Goal: Task Accomplishment & Management: Manage account settings

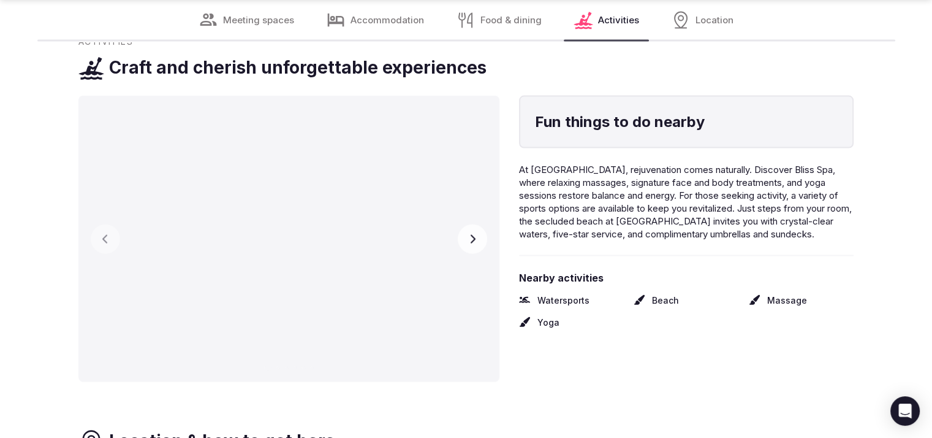
scroll to position [2636, 0]
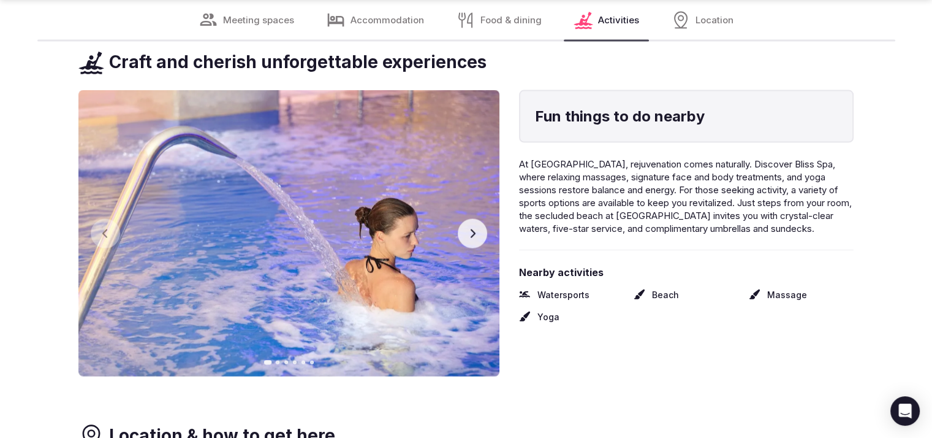
click at [465, 225] on button "Next slide" at bounding box center [472, 233] width 29 height 29
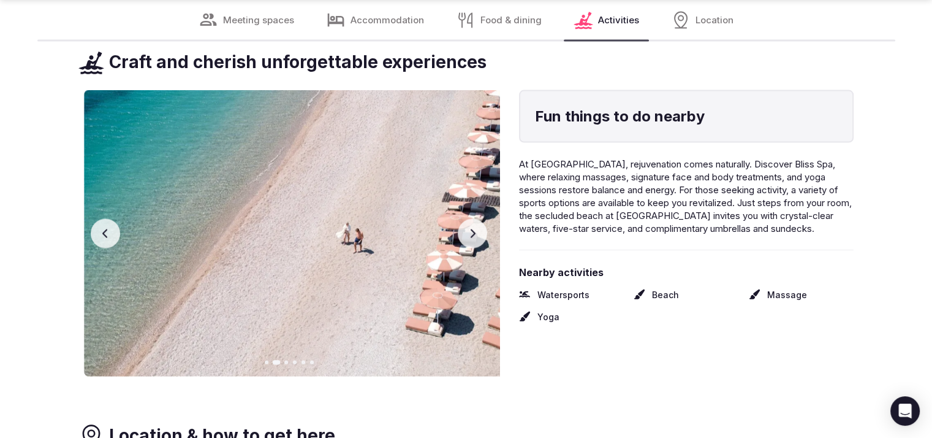
click at [465, 225] on button "Next slide" at bounding box center [472, 233] width 29 height 29
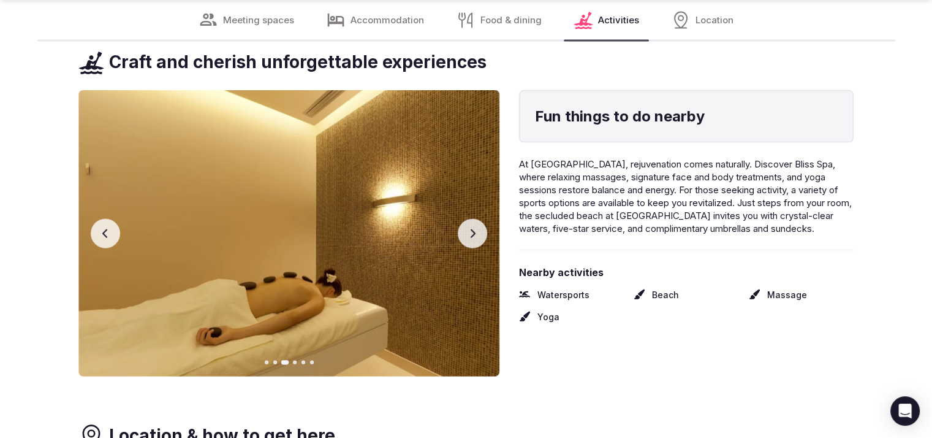
click at [91, 223] on button "Previous slide" at bounding box center [105, 233] width 29 height 29
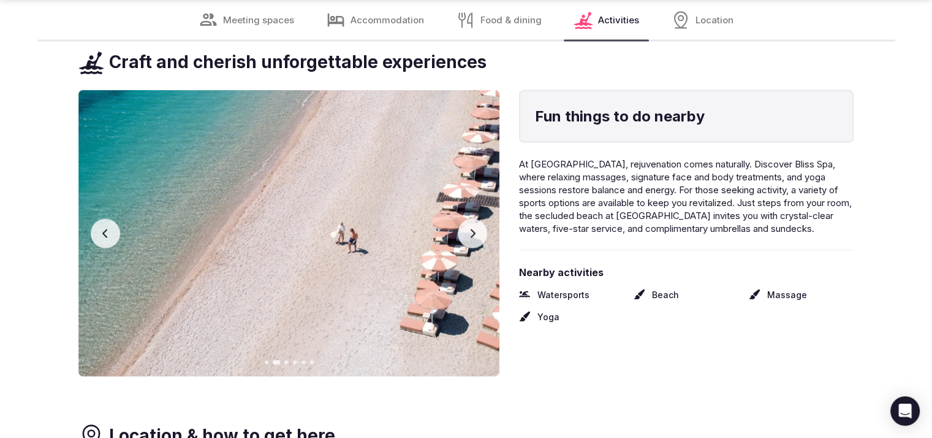
click at [476, 229] on icon "button" at bounding box center [473, 234] width 10 height 10
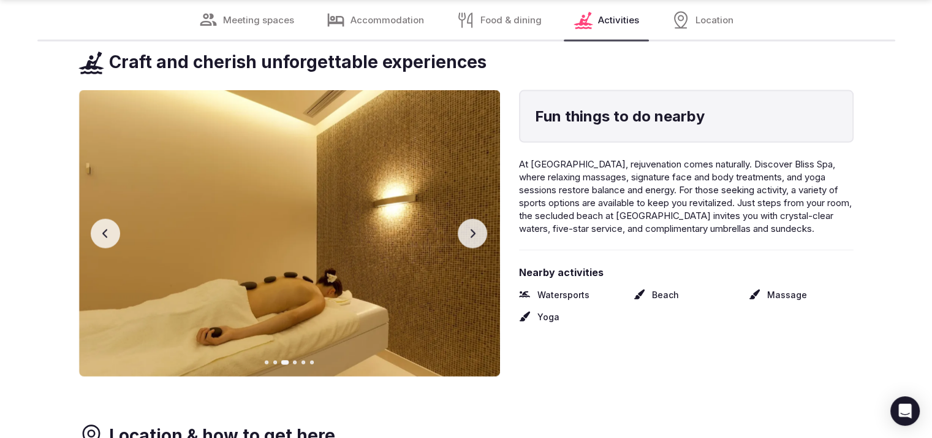
click at [475, 229] on icon "button" at bounding box center [473, 234] width 10 height 10
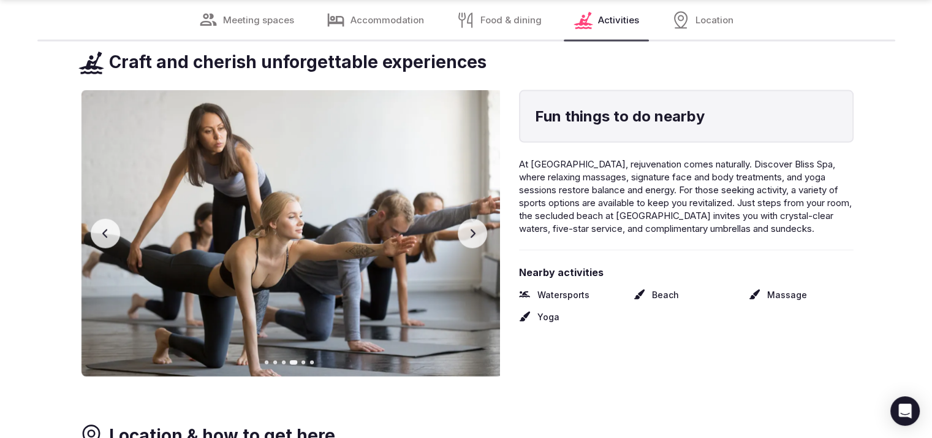
click at [475, 229] on icon "button" at bounding box center [473, 234] width 10 height 10
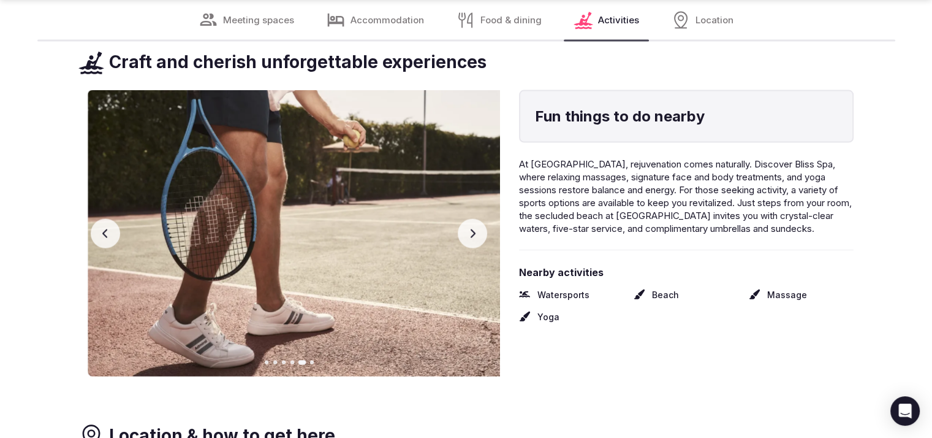
click at [475, 229] on icon "button" at bounding box center [473, 234] width 10 height 10
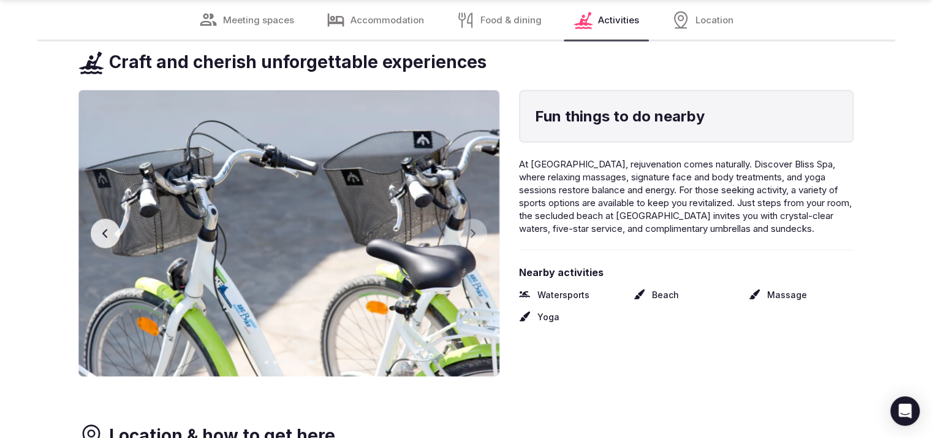
click at [104, 219] on button "Previous slide" at bounding box center [105, 233] width 29 height 29
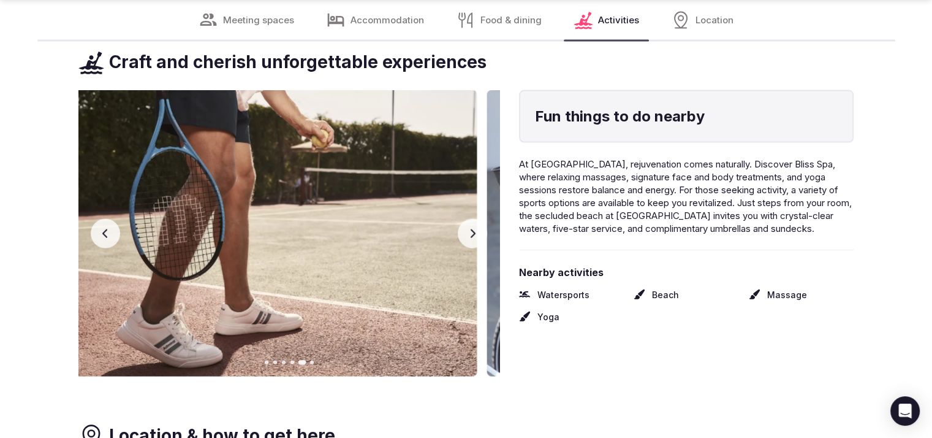
click at [105, 219] on button "Previous slide" at bounding box center [105, 233] width 29 height 29
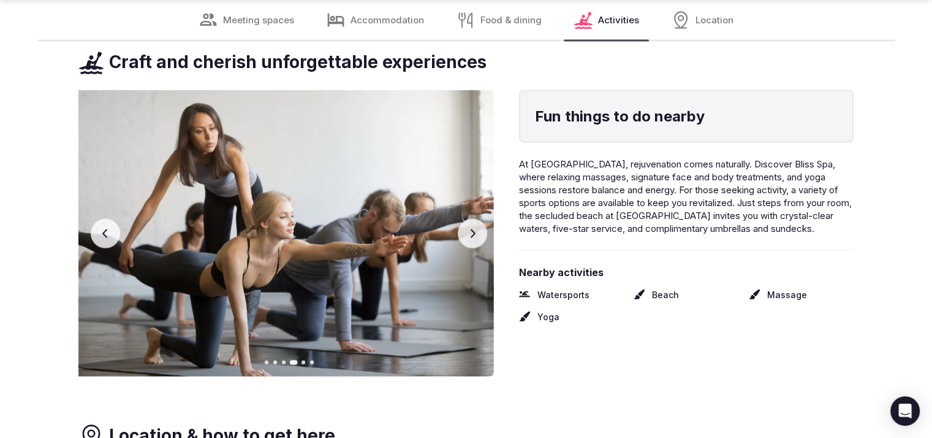
click at [105, 219] on button "Previous slide" at bounding box center [105, 233] width 29 height 29
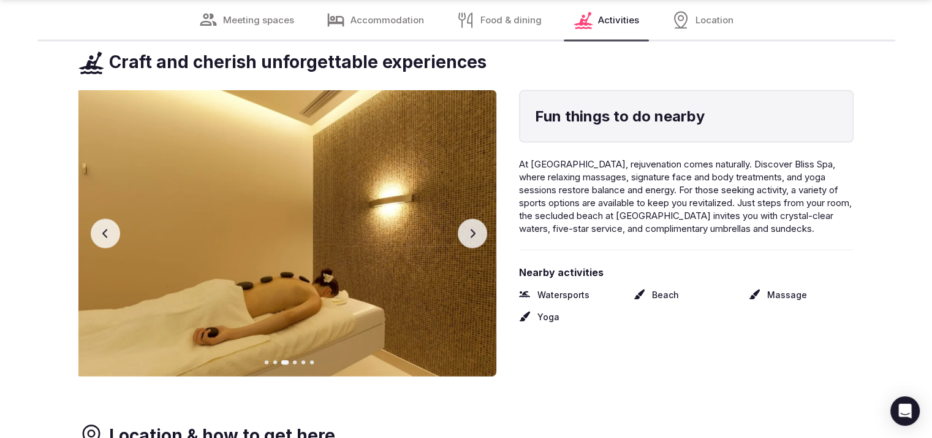
click at [105, 219] on button "Previous slide" at bounding box center [105, 233] width 29 height 29
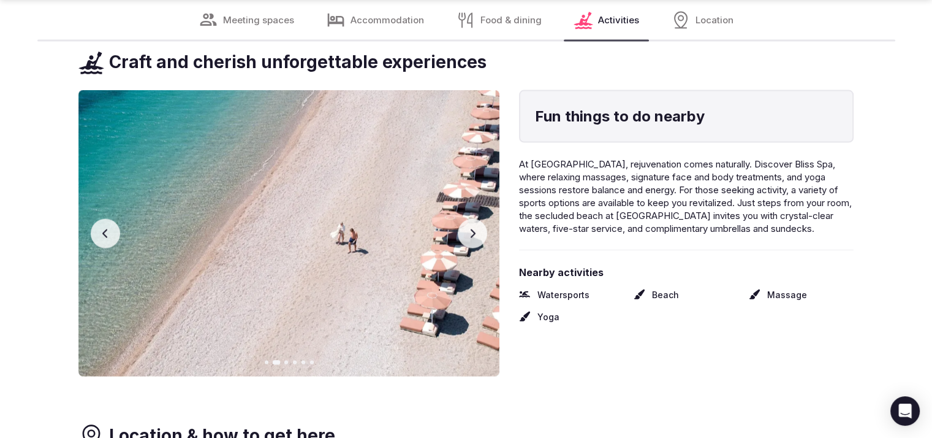
click at [105, 219] on button "Previous slide" at bounding box center [105, 233] width 29 height 29
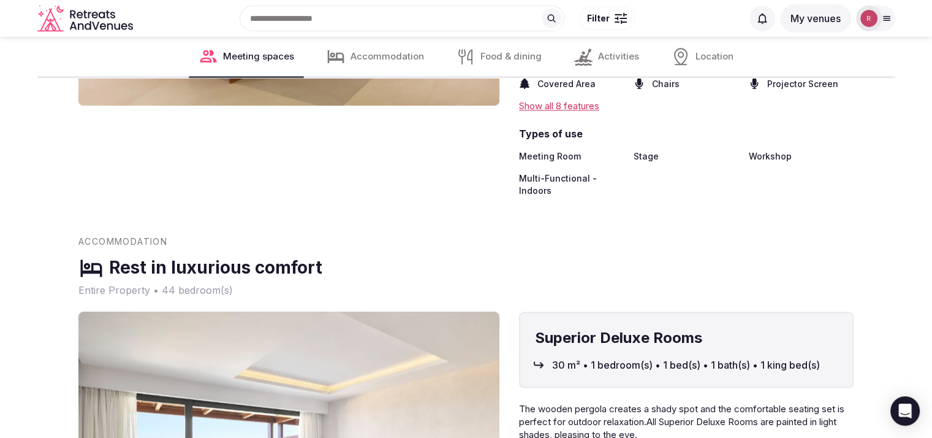
scroll to position [1487, 0]
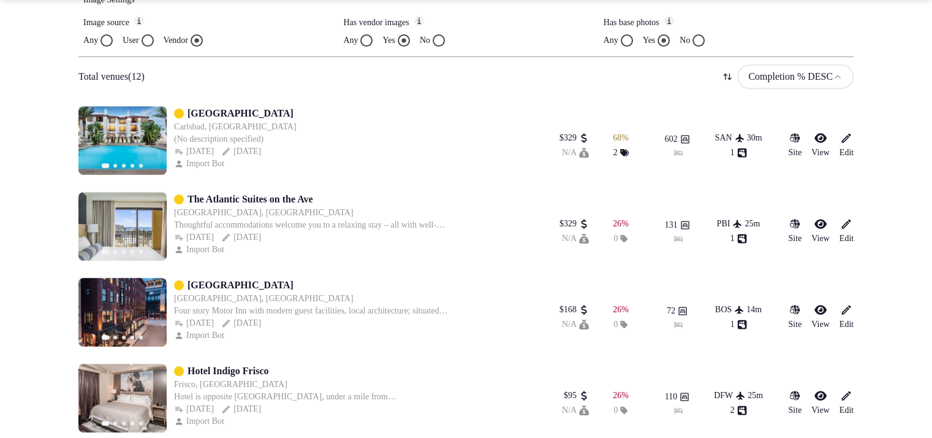
scroll to position [520, 0]
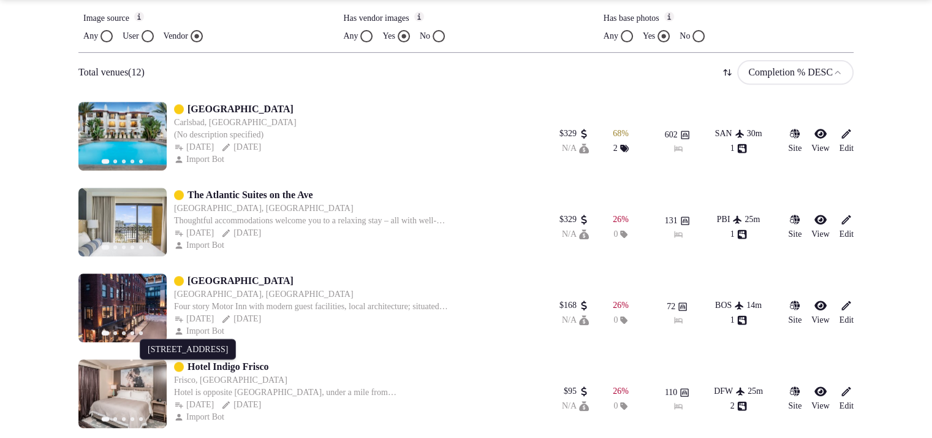
drag, startPoint x: 244, startPoint y: 362, endPoint x: 0, endPoint y: 262, distance: 263.9
click at [0, 262] on section "**********" at bounding box center [466, 325] width 932 height 1617
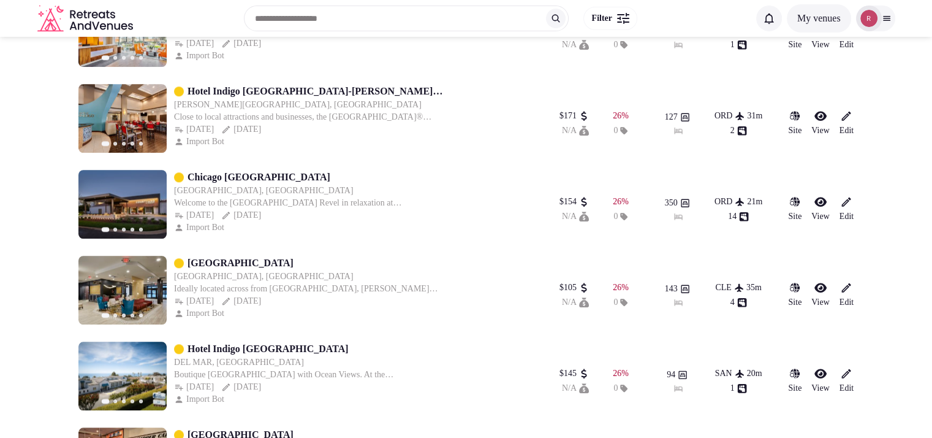
scroll to position [1039, 0]
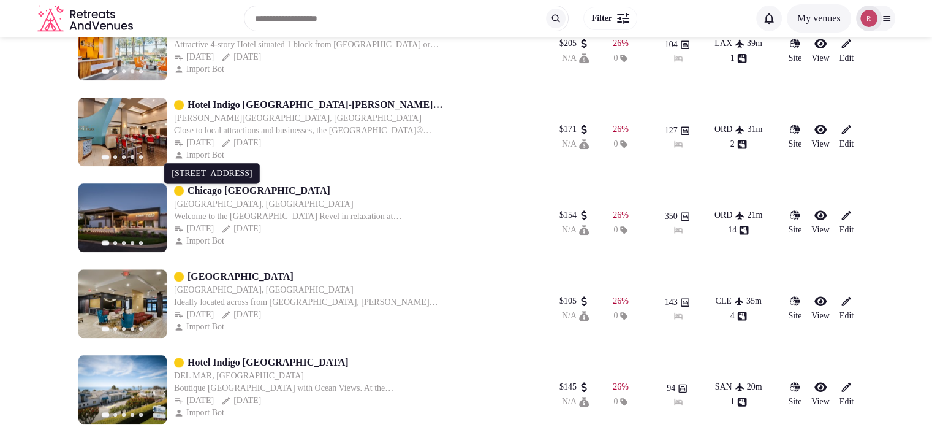
drag, startPoint x: 286, startPoint y: 185, endPoint x: 23, endPoint y: 168, distance: 263.6
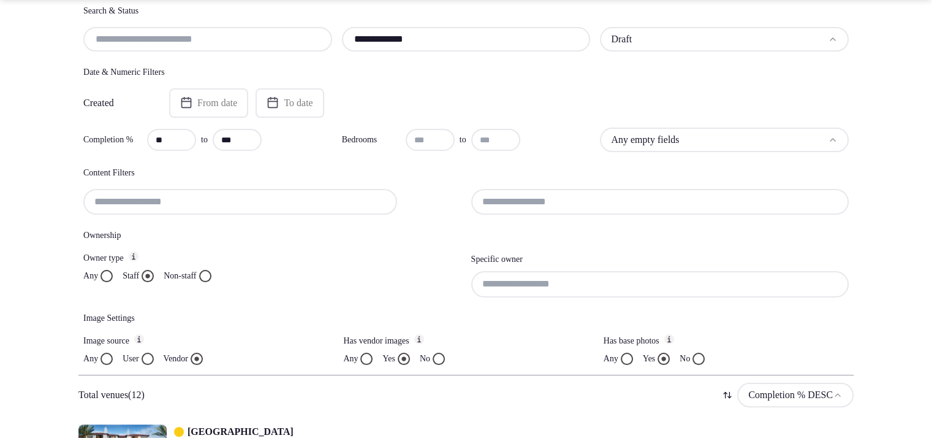
scroll to position [199, 0]
click at [555, 281] on input at bounding box center [660, 282] width 378 height 26
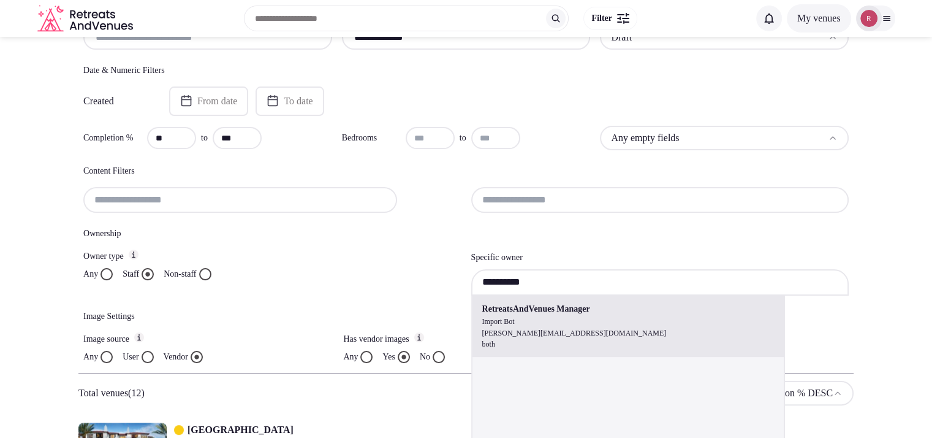
type input "**********"
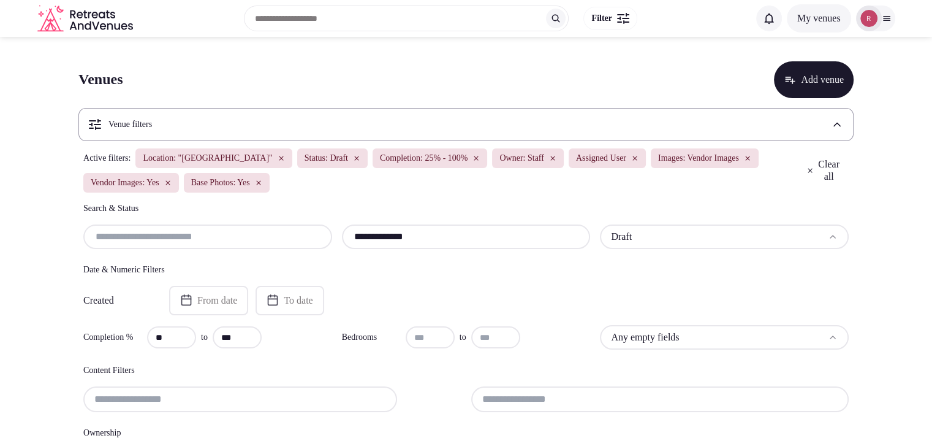
drag, startPoint x: 426, startPoint y: 238, endPoint x: 289, endPoint y: 233, distance: 136.8
click at [289, 233] on div "**********" at bounding box center [466, 236] width 766 height 25
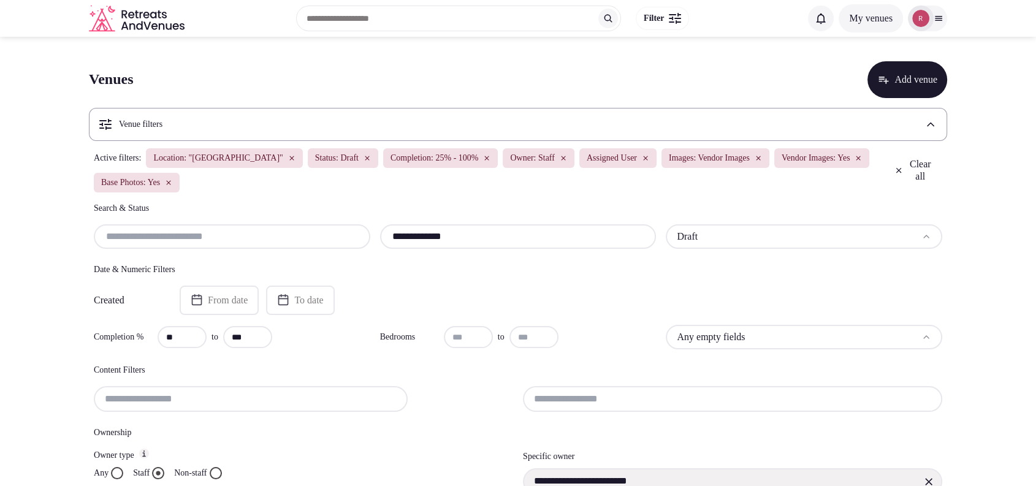
scroll to position [425, 0]
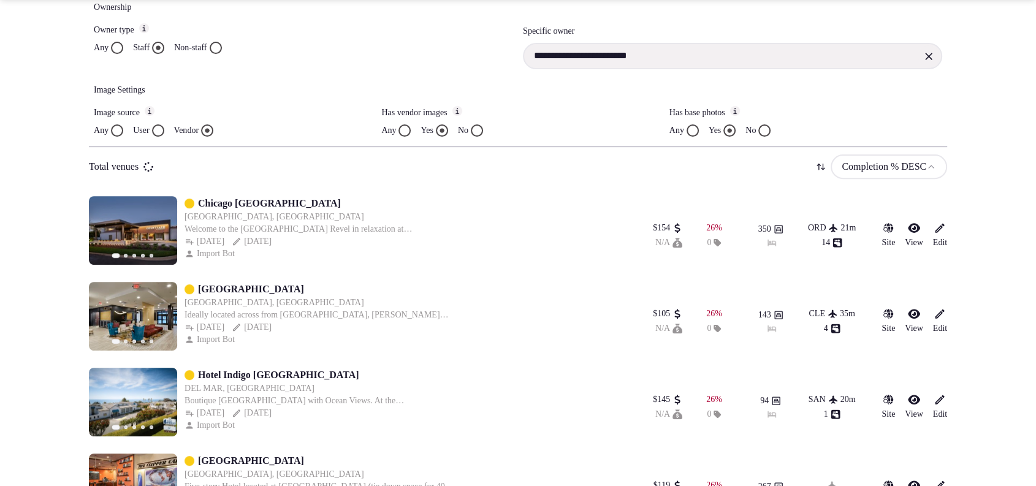
type input "**********"
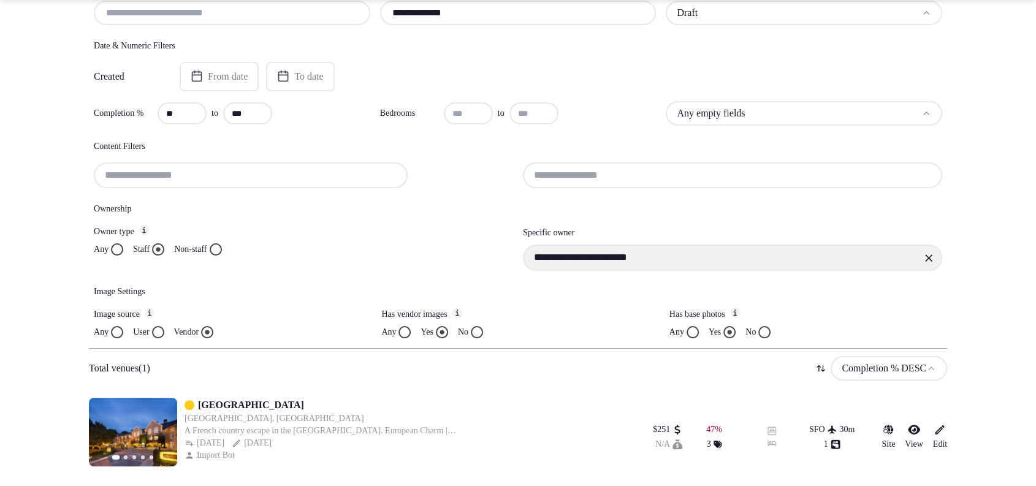
scroll to position [223, 0]
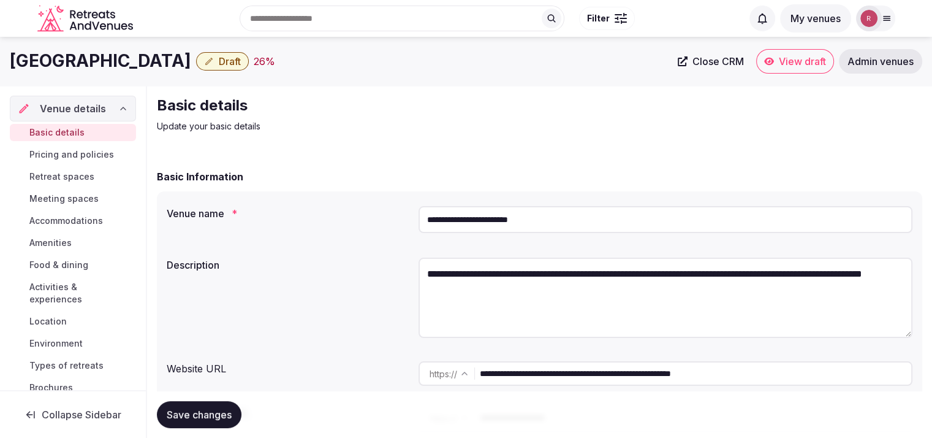
drag, startPoint x: 593, startPoint y: 227, endPoint x: 375, endPoint y: 219, distance: 217.8
click at [375, 219] on div "**********" at bounding box center [540, 222] width 746 height 42
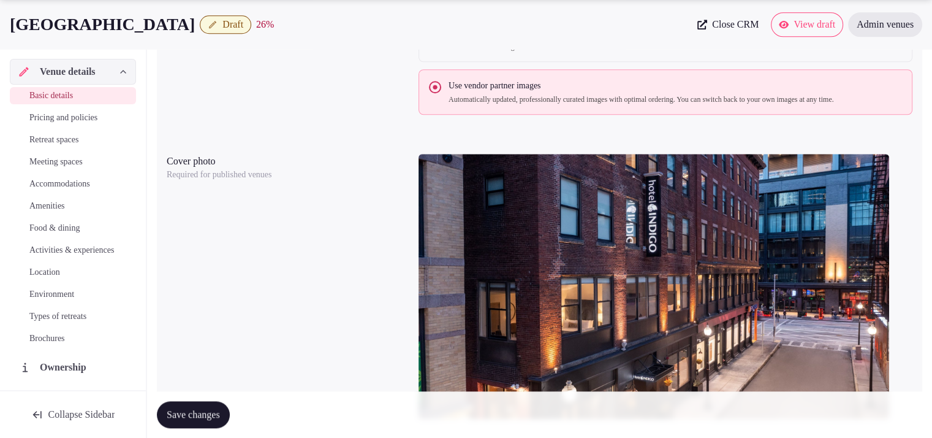
scroll to position [727, 0]
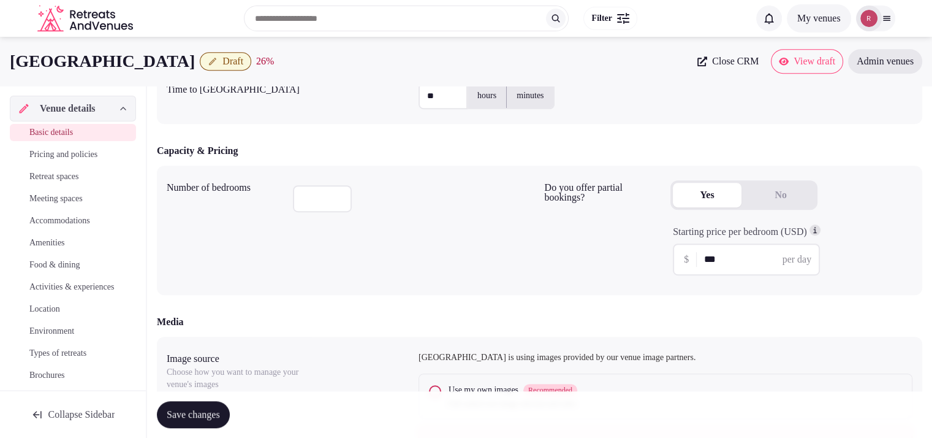
drag, startPoint x: 240, startPoint y: 63, endPoint x: 0, endPoint y: 69, distance: 240.4
click at [0, 69] on div "Hotel Indigo Boston Garden Draft 26 % Close CRM View draft Admin venues" at bounding box center [466, 61] width 932 height 25
copy h1 "Hotel Indigo Boston Garden"
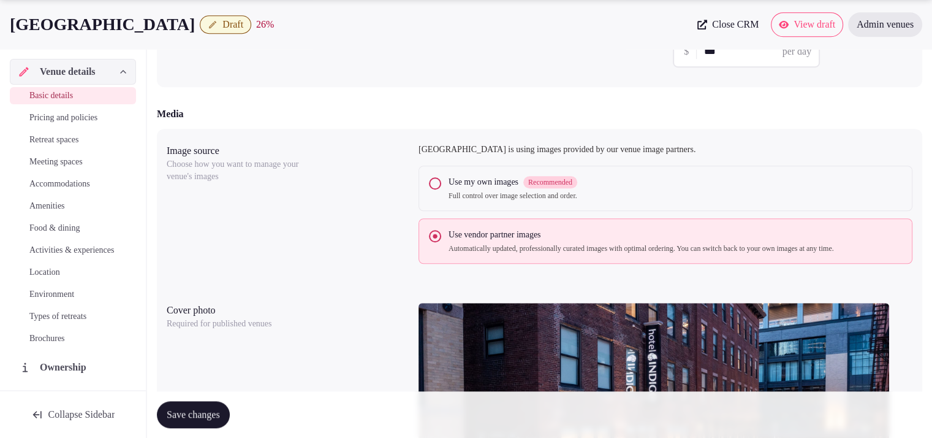
scroll to position [1148, 0]
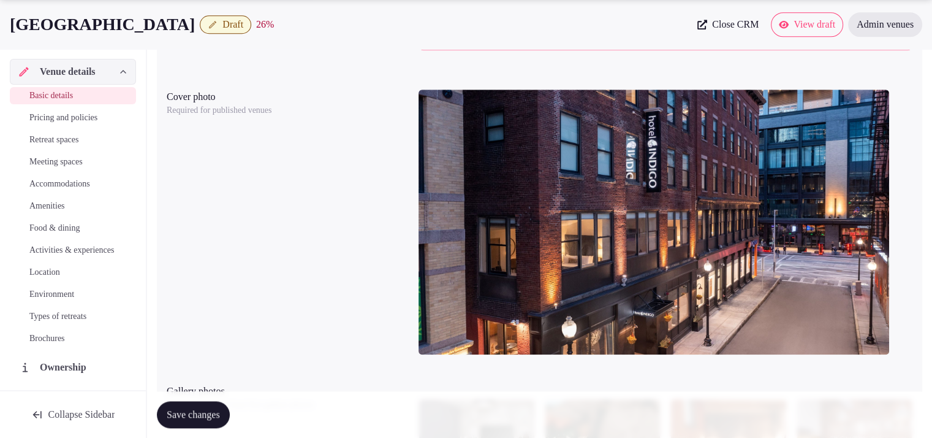
drag, startPoint x: 309, startPoint y: 115, endPoint x: 316, endPoint y: 108, distance: 10.0
click at [314, 111] on div "Cover photo Required for published venues" at bounding box center [288, 101] width 242 height 32
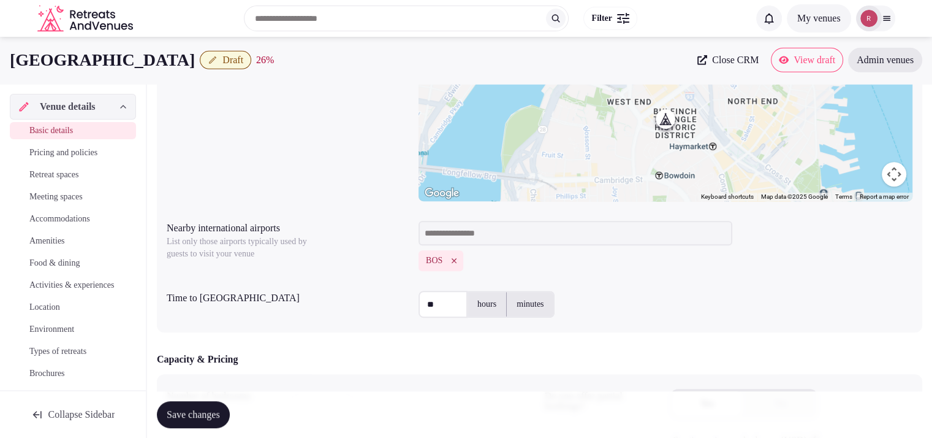
scroll to position [0, 0]
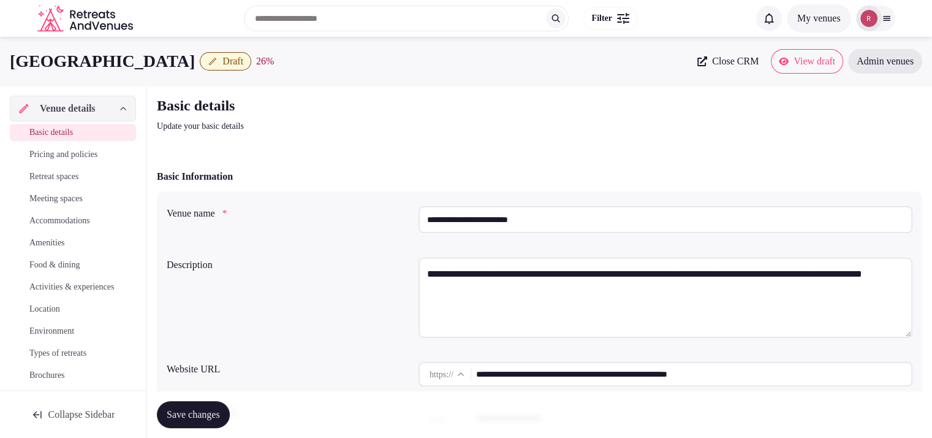
click at [716, 124] on div "Basic details Update your basic details" at bounding box center [540, 114] width 766 height 37
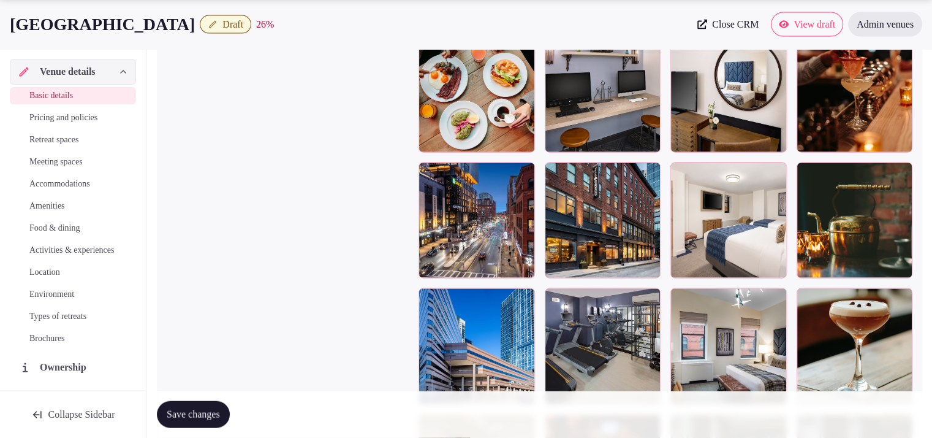
scroll to position [2837, 0]
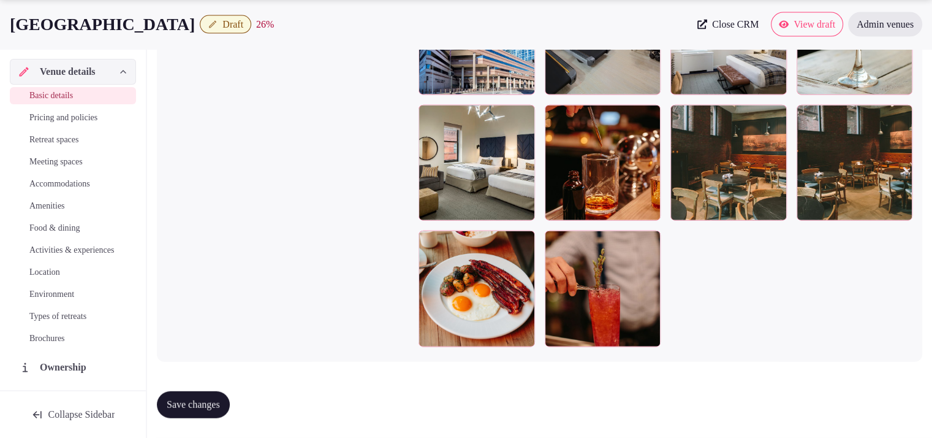
click at [251, 25] on button "Draft" at bounding box center [225, 24] width 51 height 18
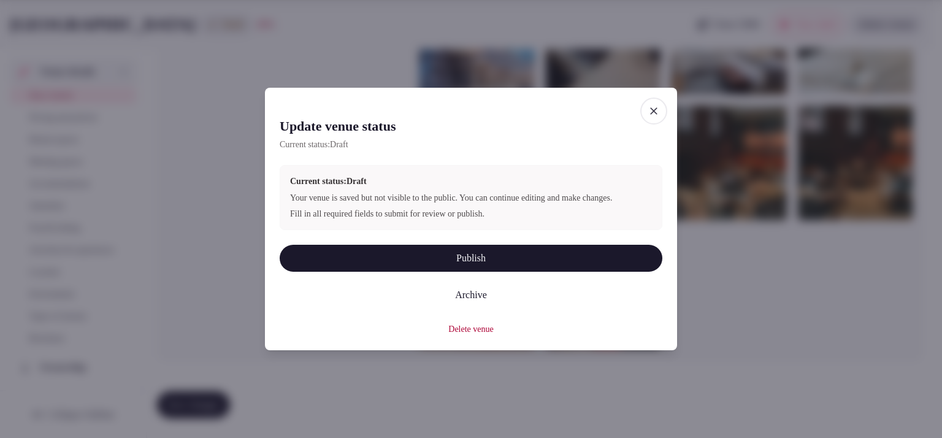
click at [394, 254] on button "Publish" at bounding box center [471, 258] width 383 height 27
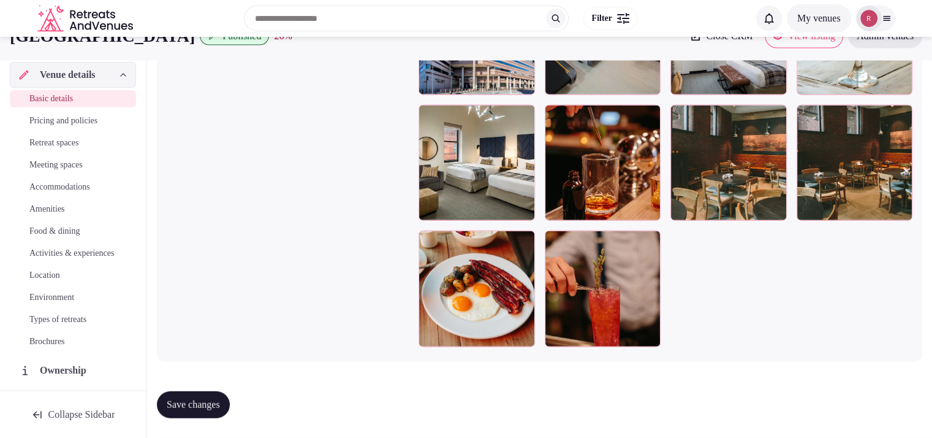
scroll to position [2071, 0]
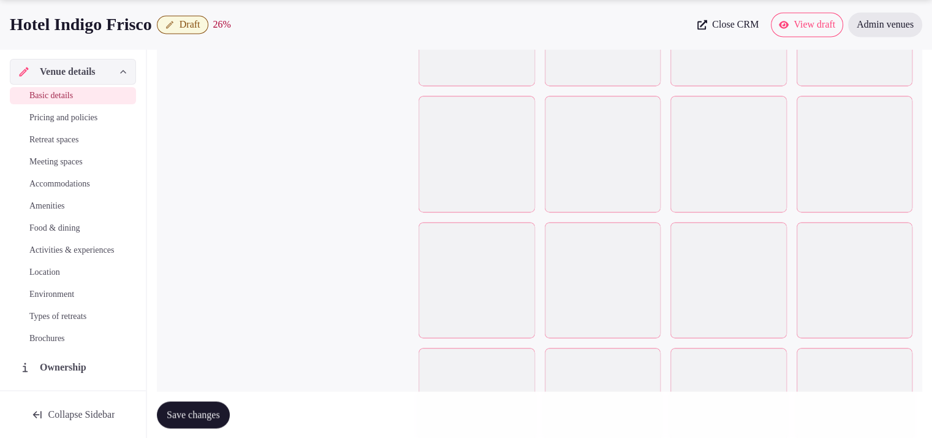
scroll to position [1974, 0]
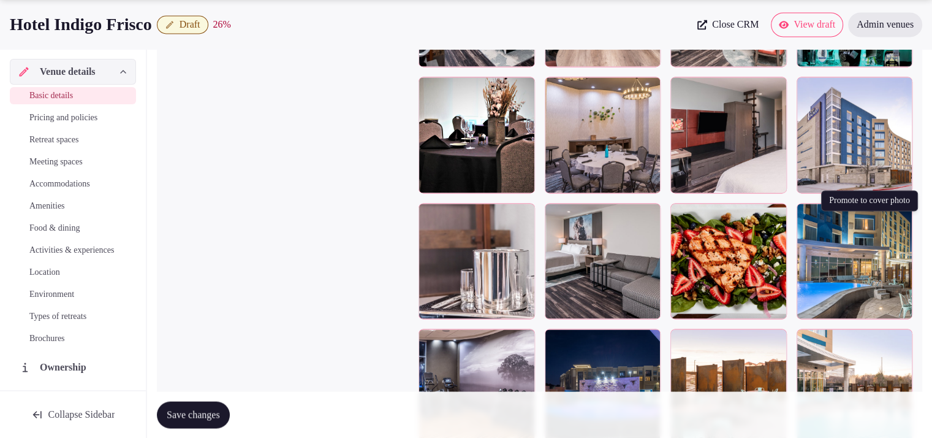
click at [902, 223] on button "button" at bounding box center [900, 215] width 15 height 15
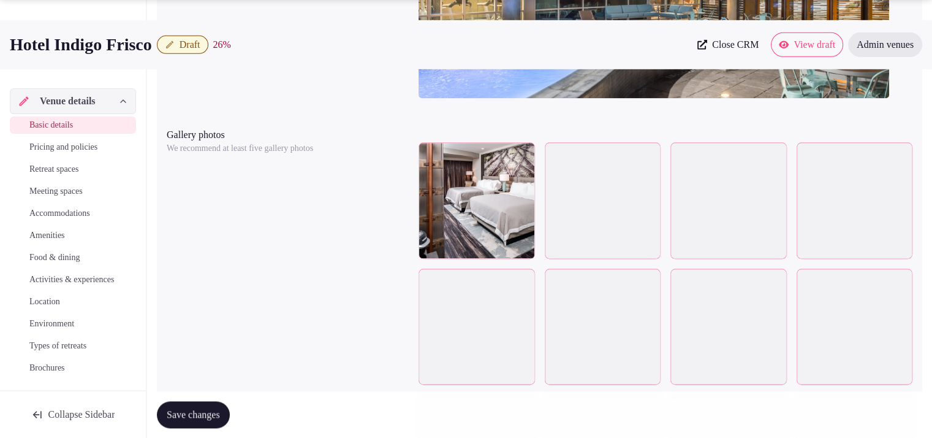
scroll to position [1517, 0]
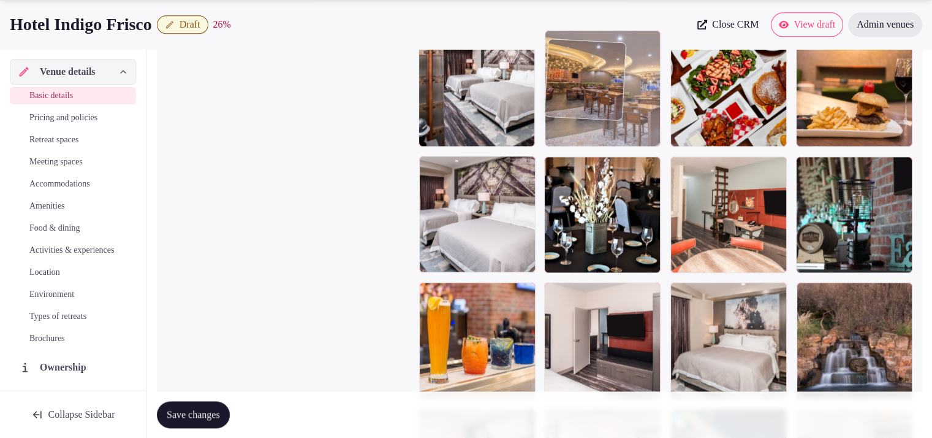
drag, startPoint x: 637, startPoint y: 341, endPoint x: 638, endPoint y: 126, distance: 215.2
click at [638, 126] on body "**********" at bounding box center [466, 116] width 932 height 3266
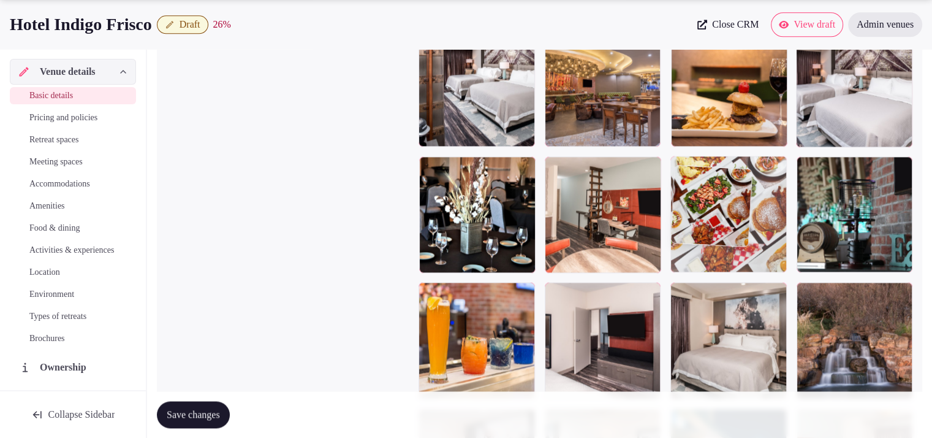
drag, startPoint x: 729, startPoint y: 120, endPoint x: 728, endPoint y: 229, distance: 109.1
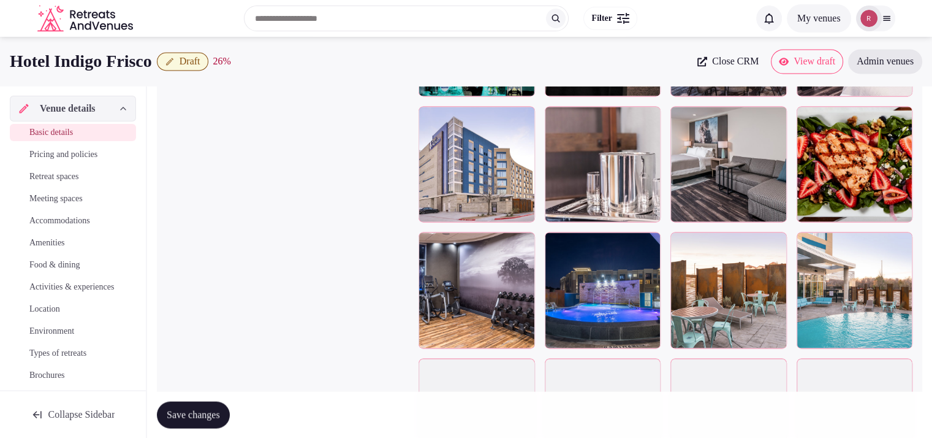
scroll to position [923, 0]
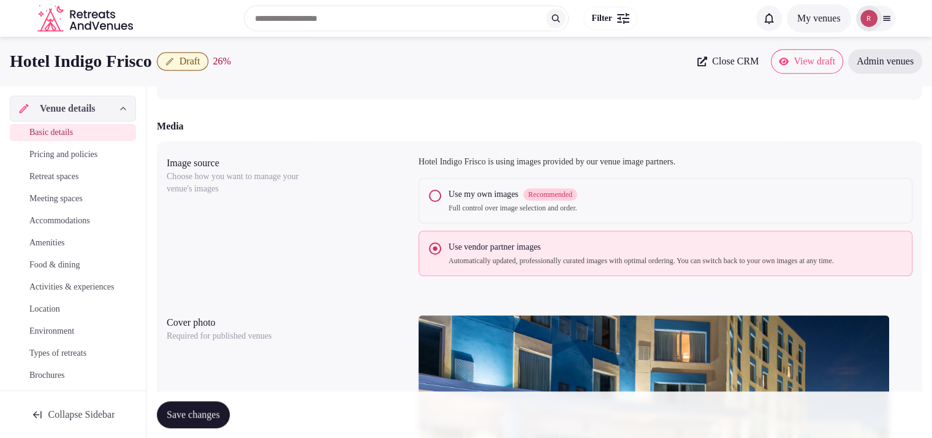
click at [189, 414] on span "Save changes" at bounding box center [193, 414] width 53 height 12
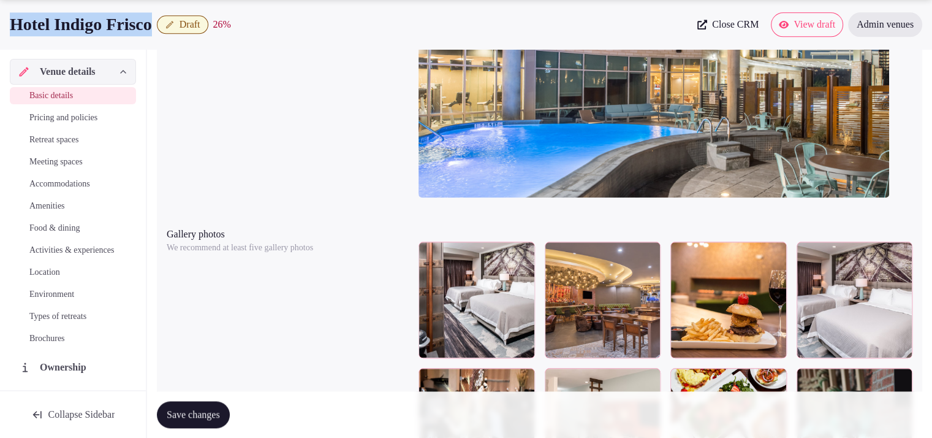
drag, startPoint x: 801, startPoint y: 27, endPoint x: 6, endPoint y: 30, distance: 795.8
click at [6, 30] on div "Hotel Indigo Frisco Draft 26 % Close CRM View draft Admin venues" at bounding box center [466, 24] width 932 height 25
copy h1 "Hotel Indigo Frisco"
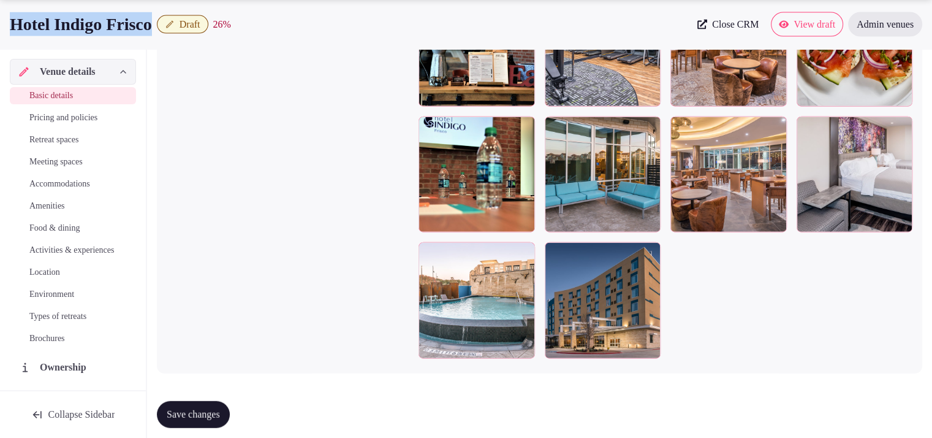
scroll to position [2813, 0]
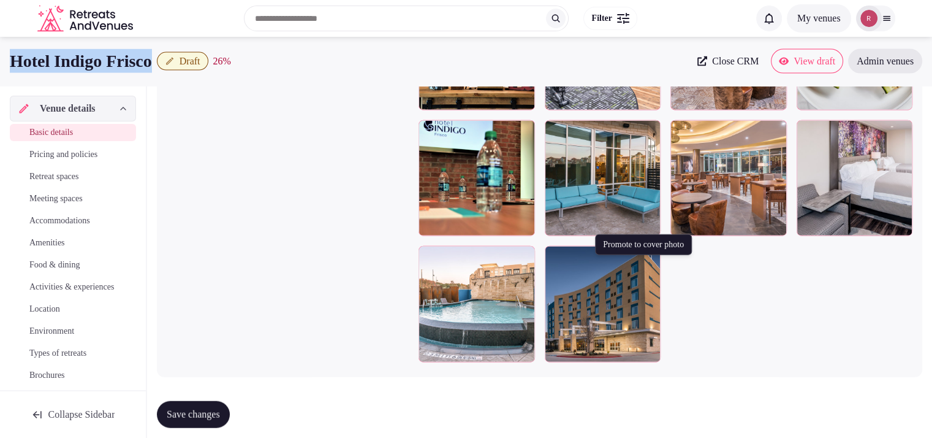
click at [645, 265] on button "button" at bounding box center [648, 258] width 15 height 15
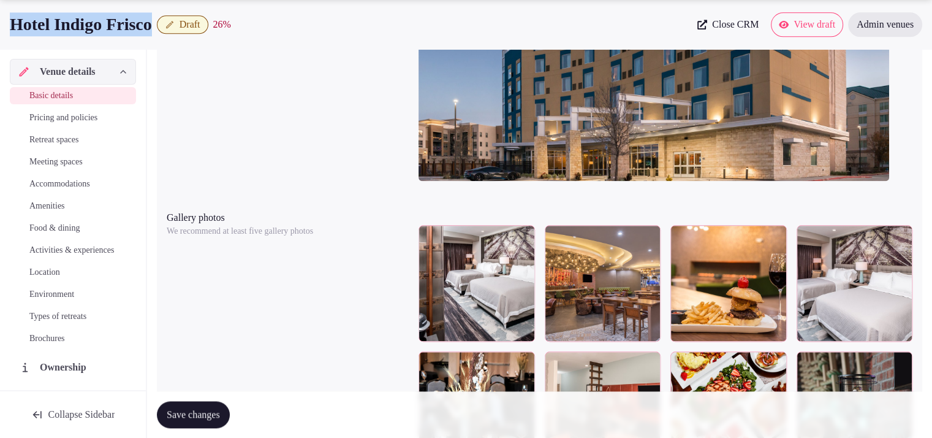
scroll to position [1379, 0]
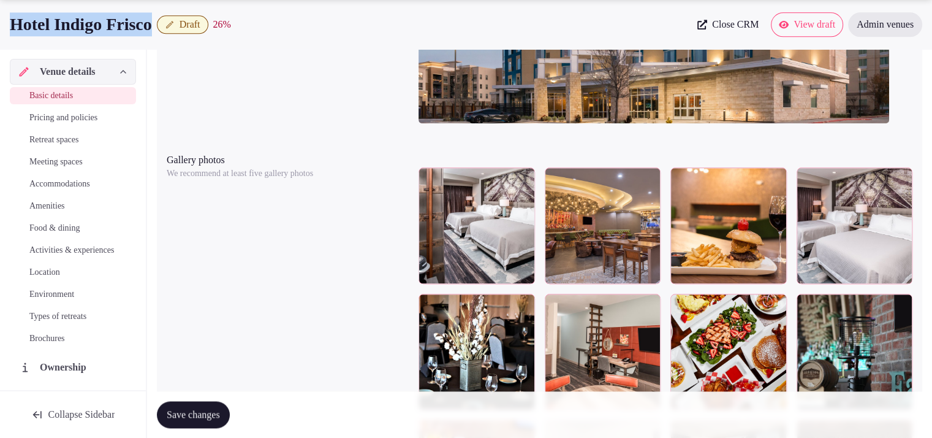
click at [200, 29] on span "Draft" at bounding box center [190, 24] width 21 height 12
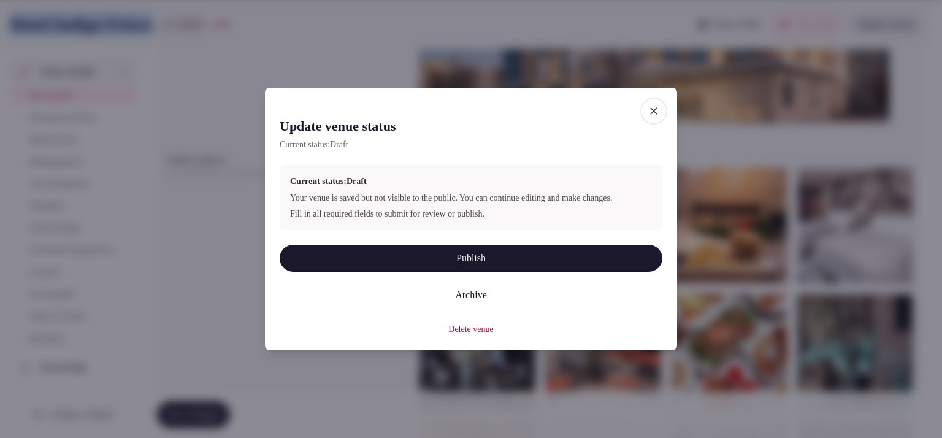
click at [543, 259] on button "Publish" at bounding box center [471, 258] width 383 height 27
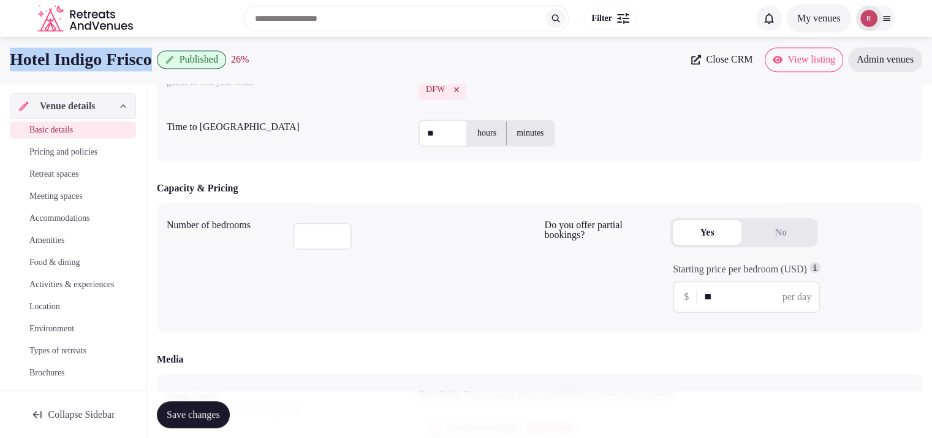
scroll to position [614, 0]
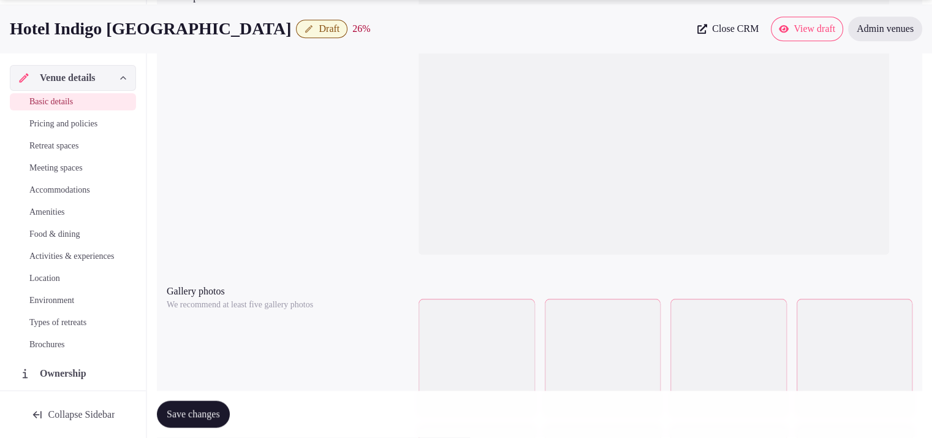
scroll to position [1439, 0]
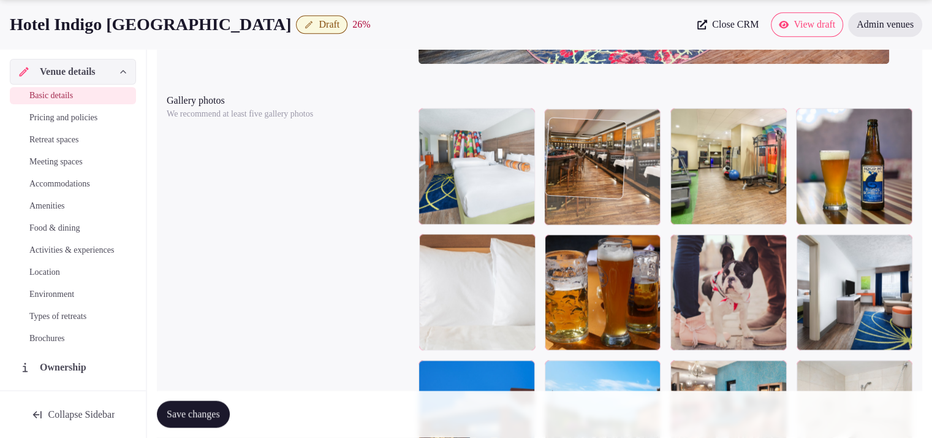
drag, startPoint x: 510, startPoint y: 289, endPoint x: 601, endPoint y: 206, distance: 123.2
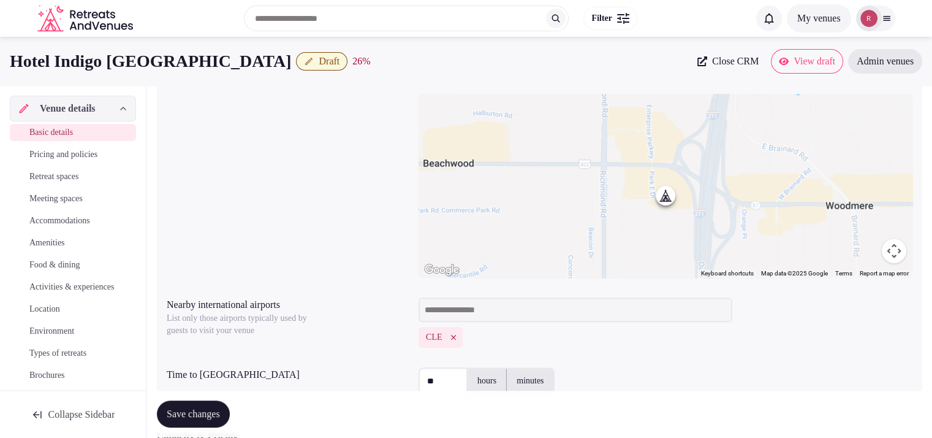
scroll to position [348, 0]
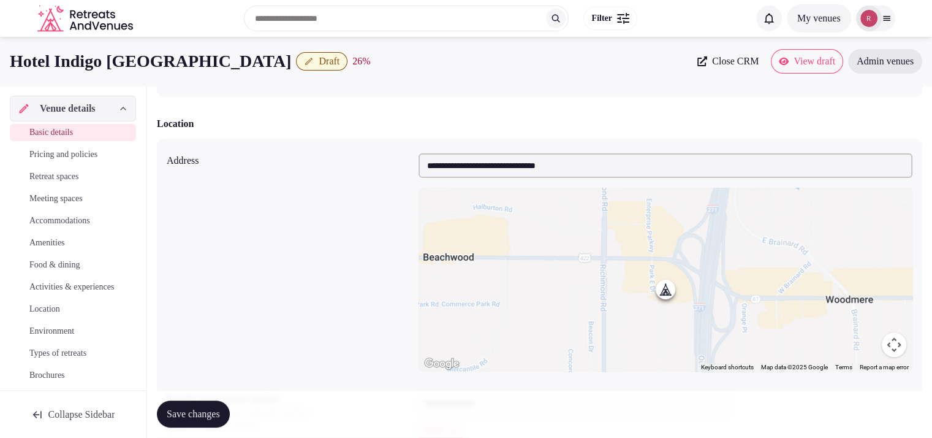
drag, startPoint x: 307, startPoint y: 58, endPoint x: 0, endPoint y: 58, distance: 306.5
click at [0, 58] on div "Hotel Indigo [GEOGRAPHIC_DATA]-[GEOGRAPHIC_DATA] Draft 26 % Close CRM View draf…" at bounding box center [466, 61] width 932 height 25
copy h1 "Hotel Indigo [GEOGRAPHIC_DATA]"
click at [387, 224] on div "**********" at bounding box center [540, 262] width 746 height 228
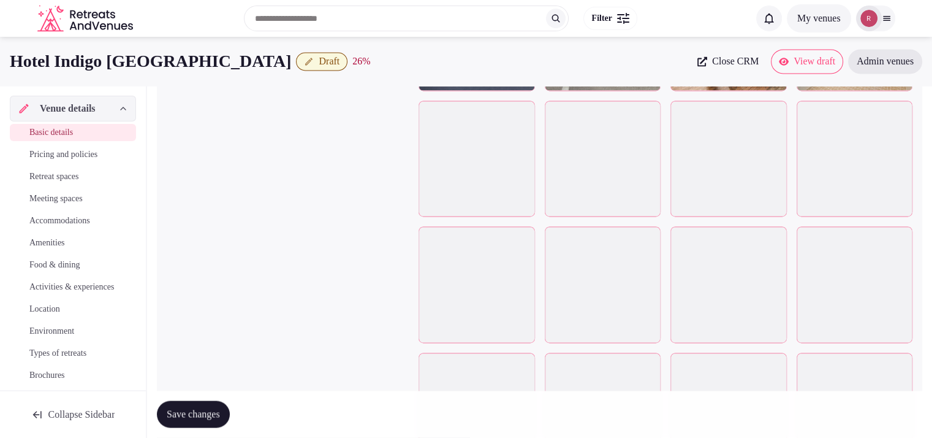
scroll to position [2207, 0]
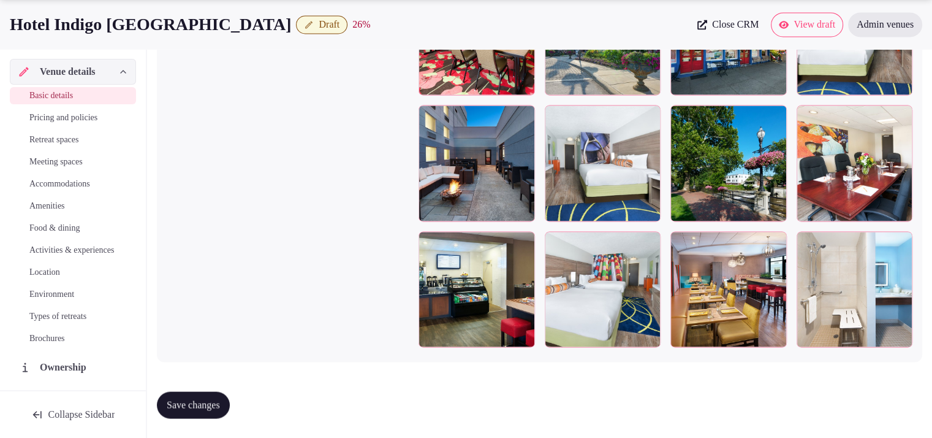
click at [230, 399] on button "Save changes" at bounding box center [193, 404] width 73 height 27
click at [332, 17] on button "Draft" at bounding box center [321, 24] width 51 height 18
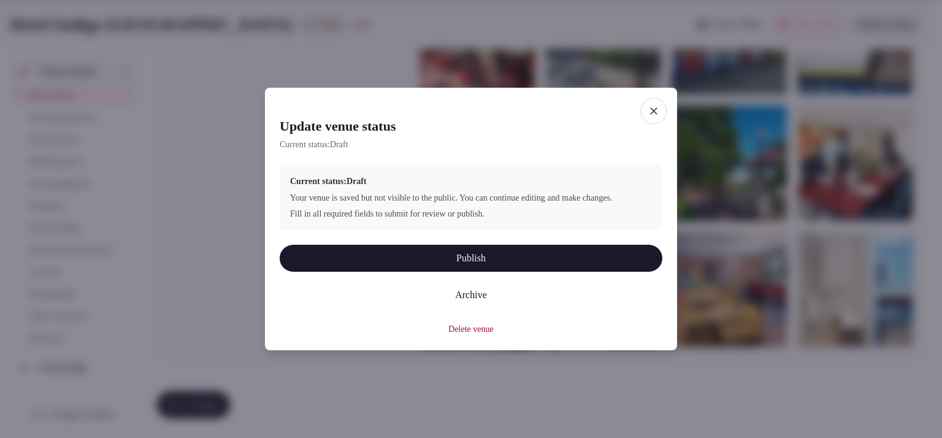
click at [371, 264] on button "Publish" at bounding box center [471, 258] width 383 height 27
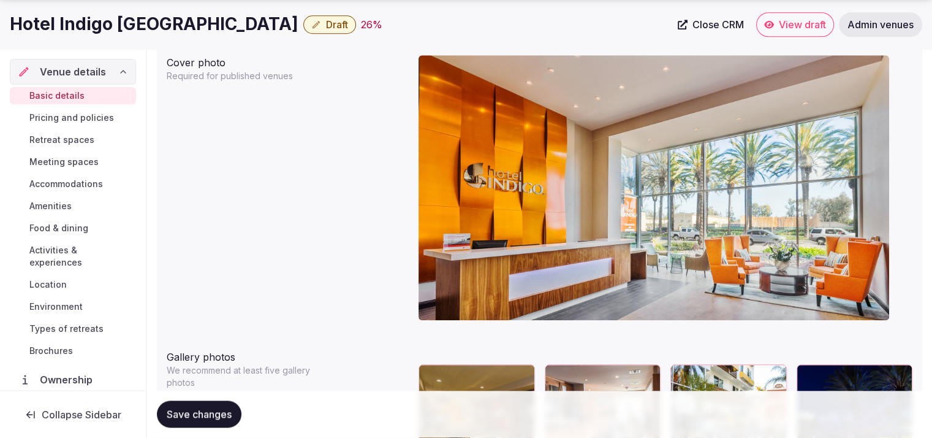
scroll to position [1203, 0]
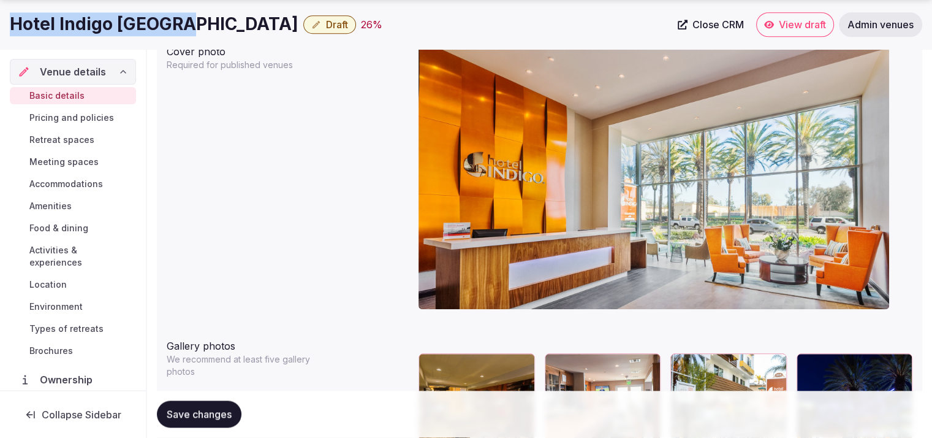
drag, startPoint x: 191, startPoint y: 25, endPoint x: 7, endPoint y: 36, distance: 183.6
click at [7, 36] on div "Hotel Indigo [GEOGRAPHIC_DATA] Draft 26 % Close CRM View draft Admin venues" at bounding box center [466, 24] width 932 height 25
copy h1 "Hotel Indigo [GEOGRAPHIC_DATA]"
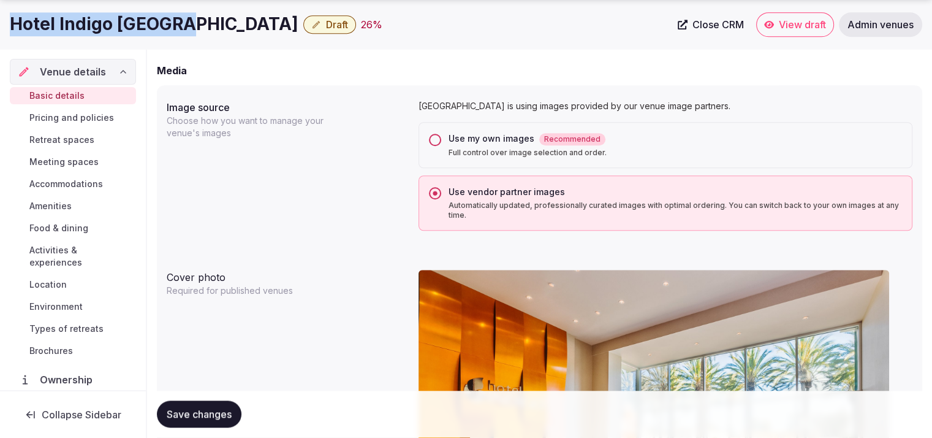
scroll to position [1145, 0]
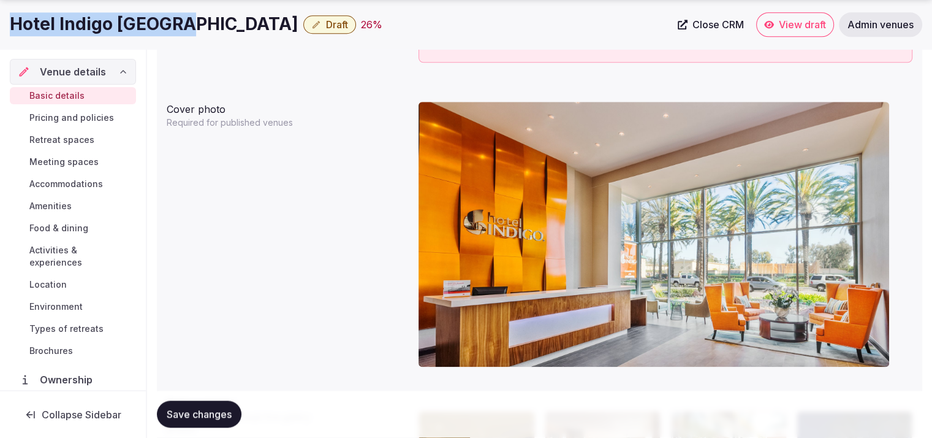
click at [326, 25] on span "Draft" at bounding box center [337, 24] width 22 height 12
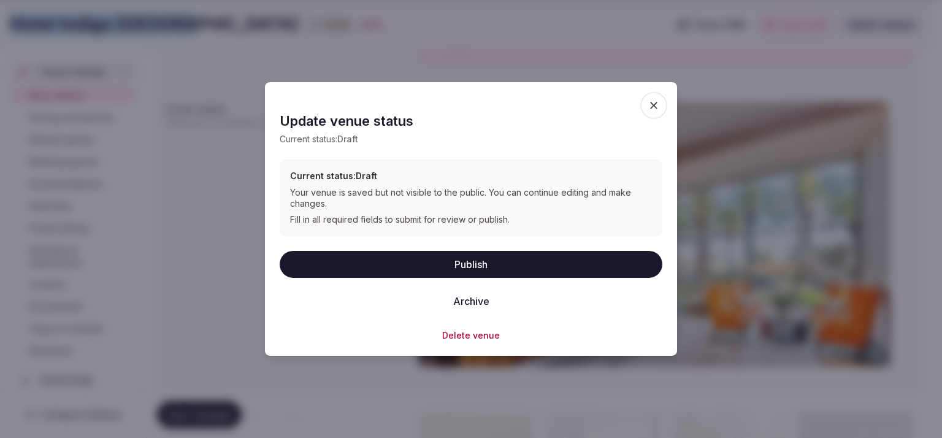
click at [441, 253] on button "Publish" at bounding box center [471, 263] width 383 height 27
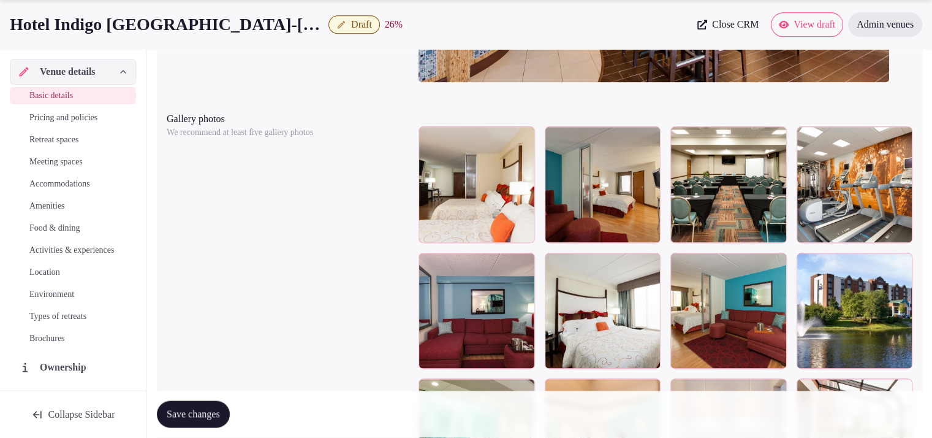
scroll to position [1430, 0]
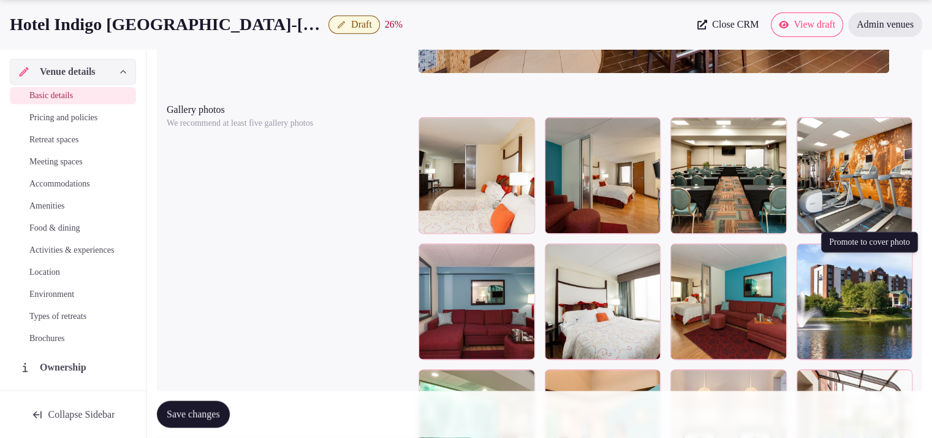
click at [904, 259] on icon "button" at bounding box center [901, 255] width 7 height 8
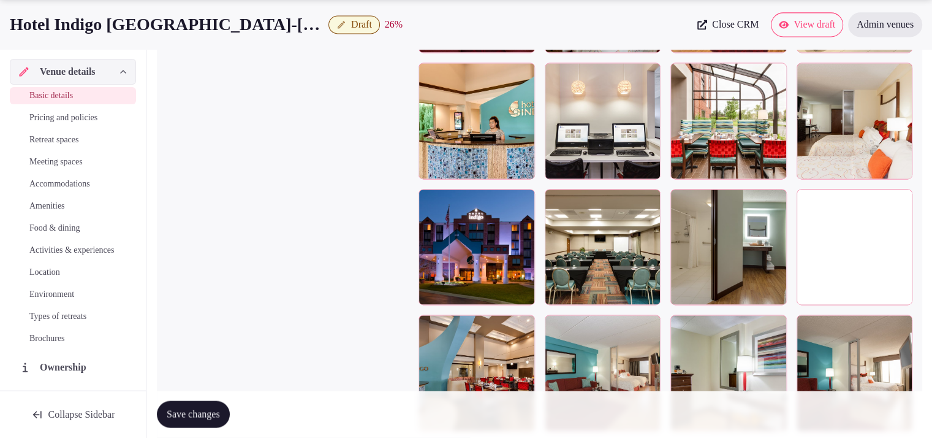
scroll to position [1739, 0]
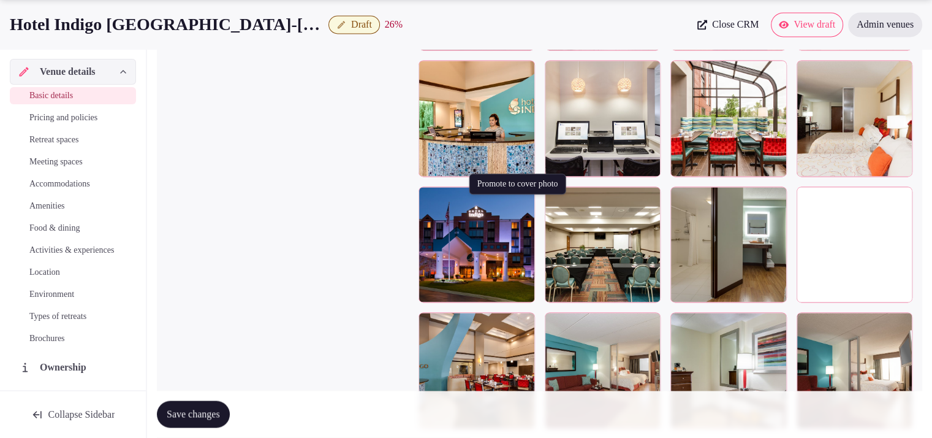
click at [523, 204] on icon "button" at bounding box center [523, 199] width 10 height 10
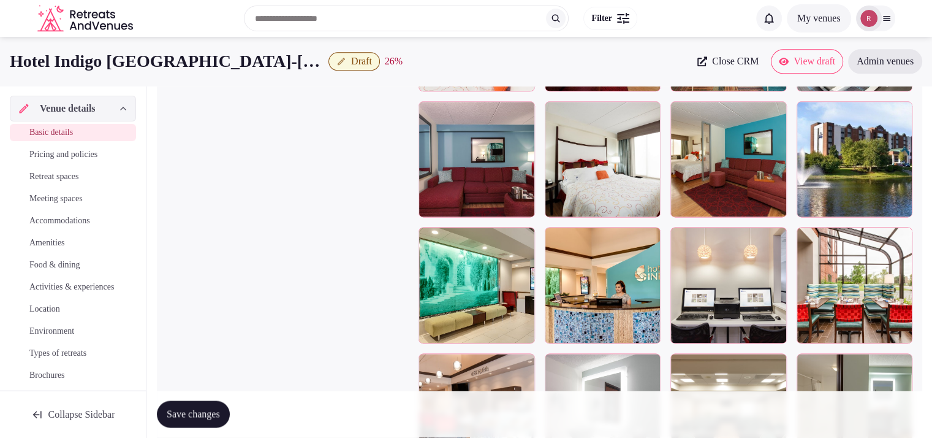
scroll to position [1189, 0]
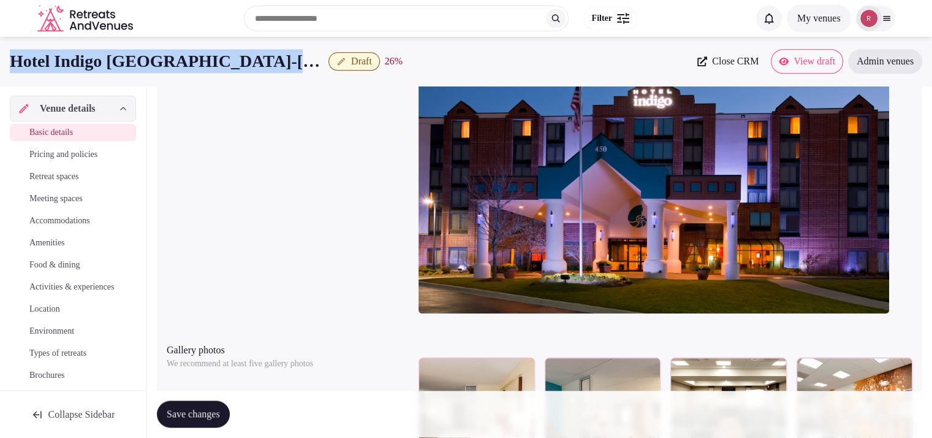
drag, startPoint x: 291, startPoint y: 56, endPoint x: 0, endPoint y: 63, distance: 290.7
click at [0, 63] on div "Hotel Indigo Chicago-Vernon Hills Draft 26 % Close CRM View draft Admin venues" at bounding box center [466, 61] width 932 height 25
copy h1 "Hotel Indigo Chicago-Vernon Hills"
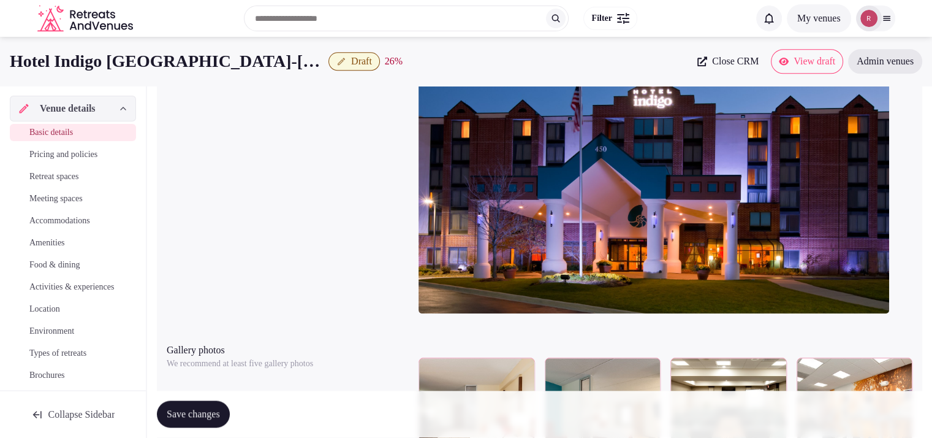
click at [316, 175] on div "Cover photo Required for published venues" at bounding box center [540, 186] width 746 height 284
click at [387, 169] on div "Cover photo Required for published venues" at bounding box center [540, 186] width 746 height 284
click at [329, 67] on button "Draft" at bounding box center [354, 61] width 51 height 18
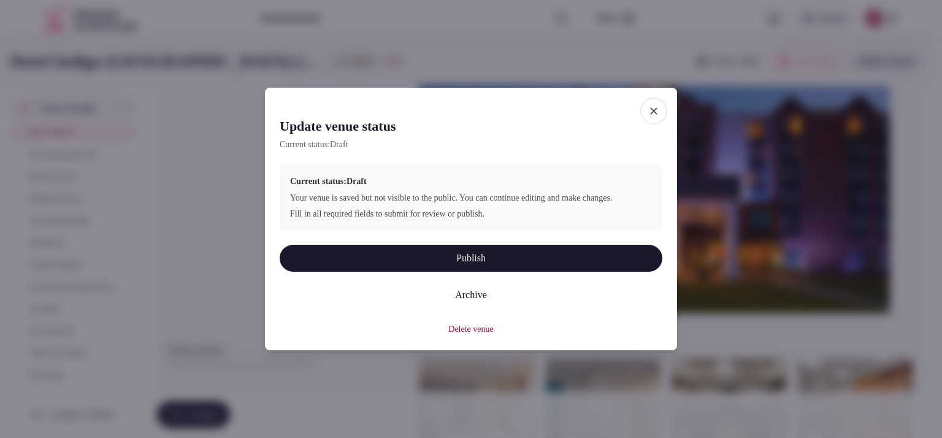
click at [449, 259] on button "Publish" at bounding box center [471, 258] width 383 height 27
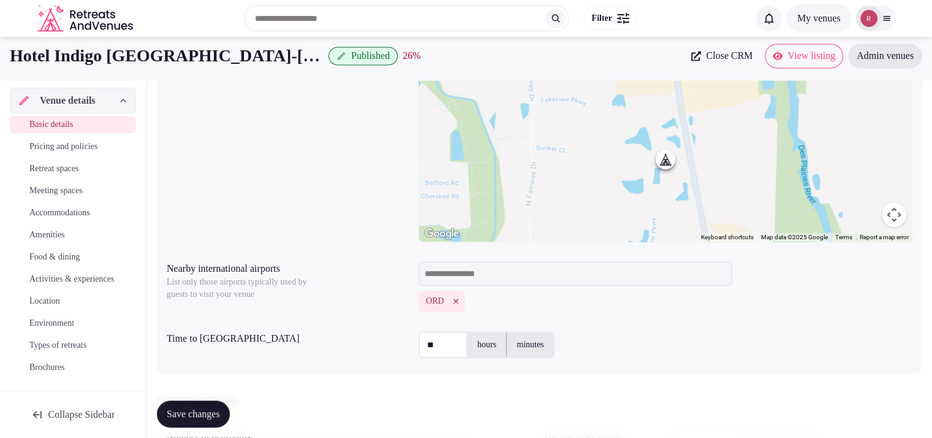
scroll to position [424, 0]
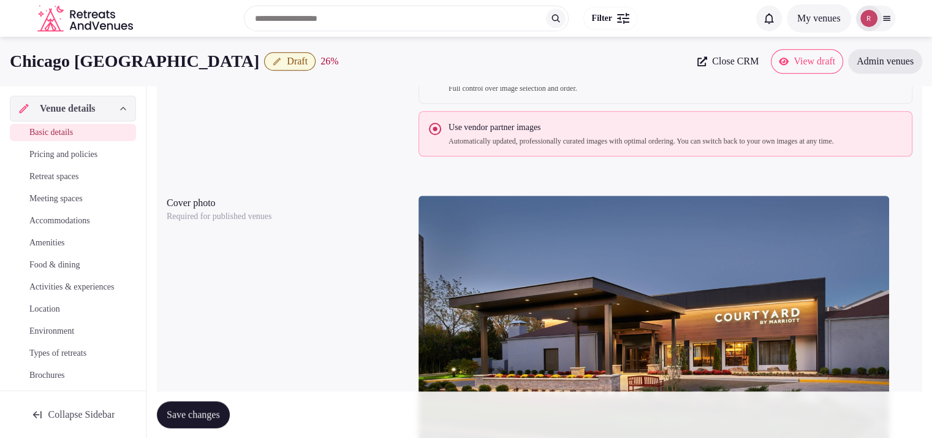
scroll to position [750, 0]
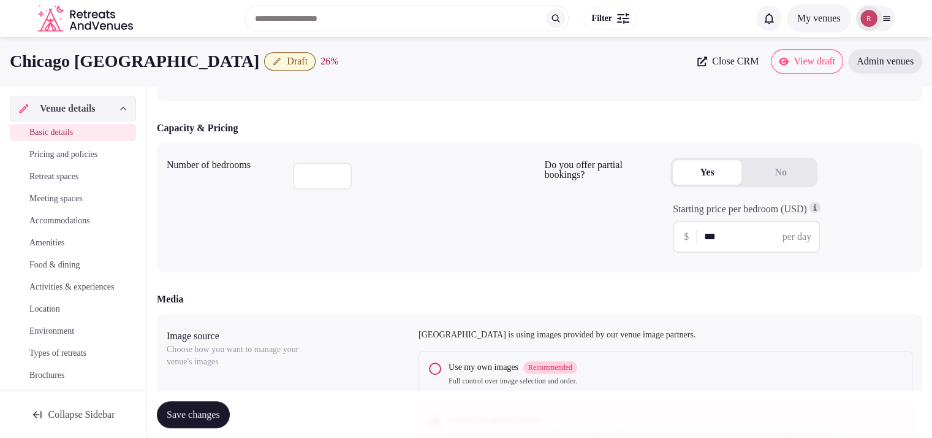
drag, startPoint x: 243, startPoint y: 61, endPoint x: 6, endPoint y: 63, distance: 237.3
click at [6, 63] on div "Chicago Marriott Oak Brook Draft 26 % Close CRM View draft Admin venues" at bounding box center [466, 61] width 932 height 25
copy h1 "Chicago Marriott Oak Brook"
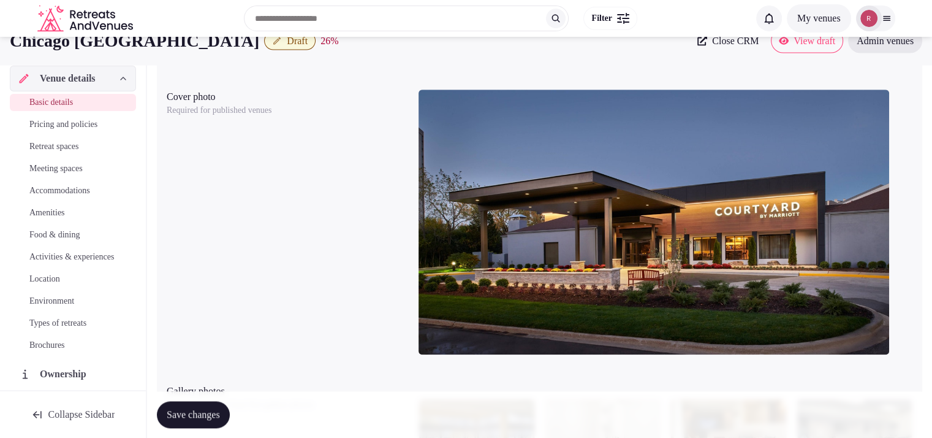
scroll to position [0, 0]
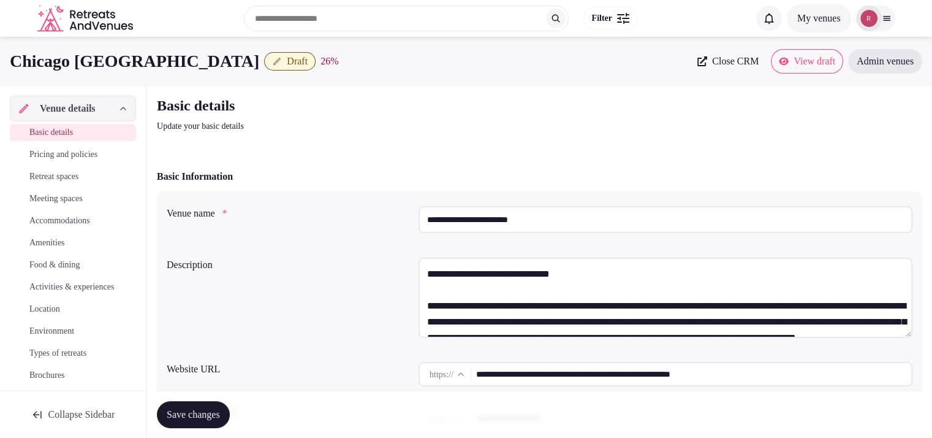
click at [516, 113] on h2 "Basic details" at bounding box center [363, 106] width 412 height 20
click at [287, 56] on span "Draft" at bounding box center [297, 61] width 21 height 12
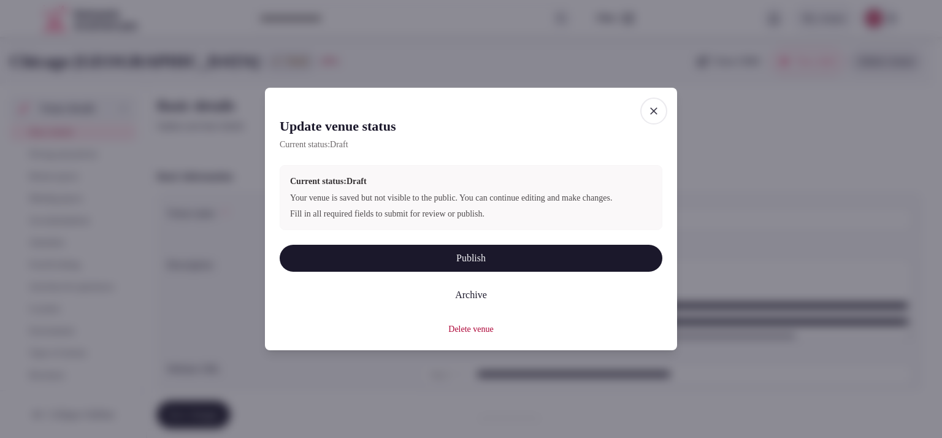
click at [465, 267] on button "Publish" at bounding box center [471, 258] width 383 height 27
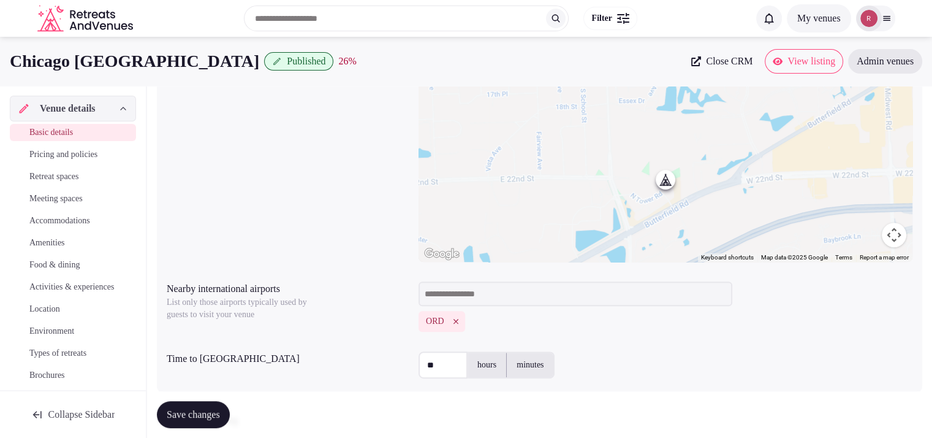
scroll to position [383, 0]
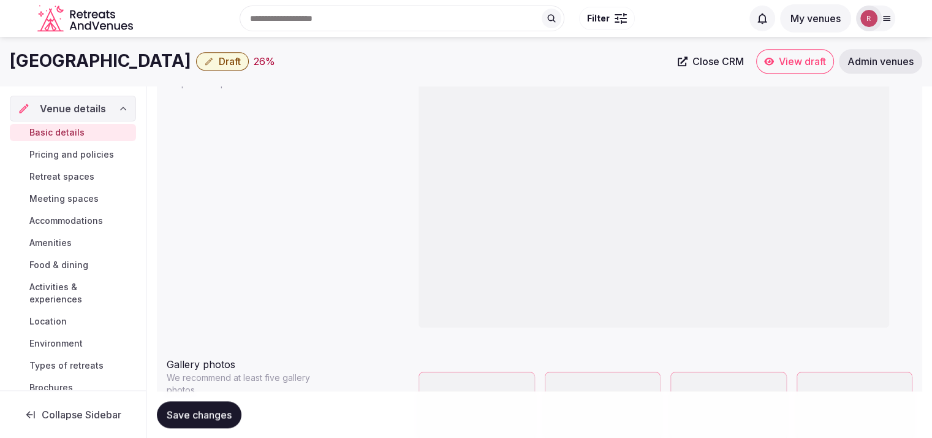
scroll to position [802, 0]
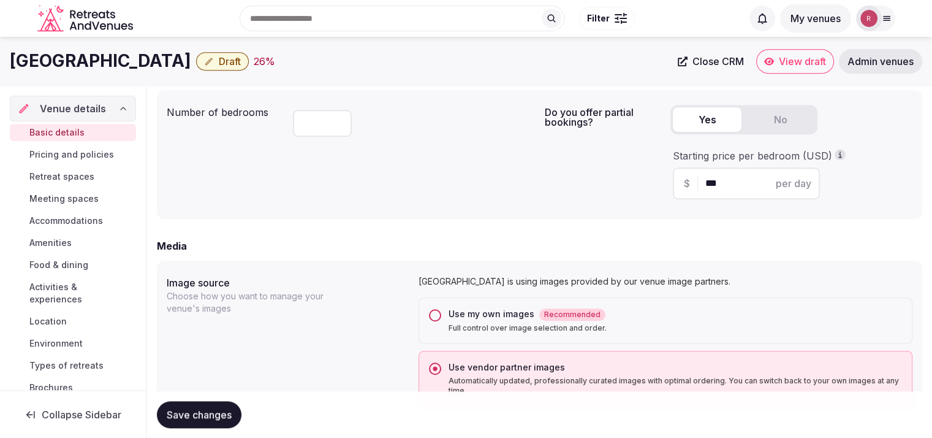
drag, startPoint x: 283, startPoint y: 67, endPoint x: 1, endPoint y: 71, distance: 282.0
click at [1, 71] on div "Hotel Indigo [GEOGRAPHIC_DATA] Downtown Draft 26 % Close CRM View draft Admin v…" at bounding box center [466, 61] width 932 height 25
copy h1 "[GEOGRAPHIC_DATA]"
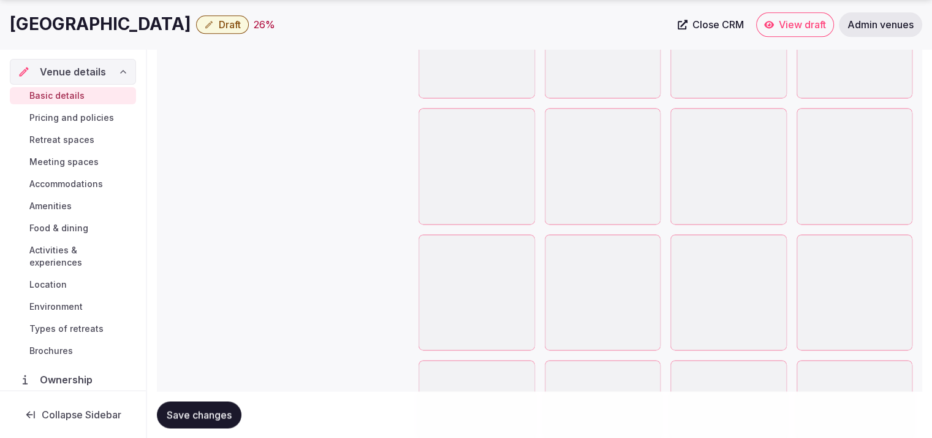
scroll to position [1936, 0]
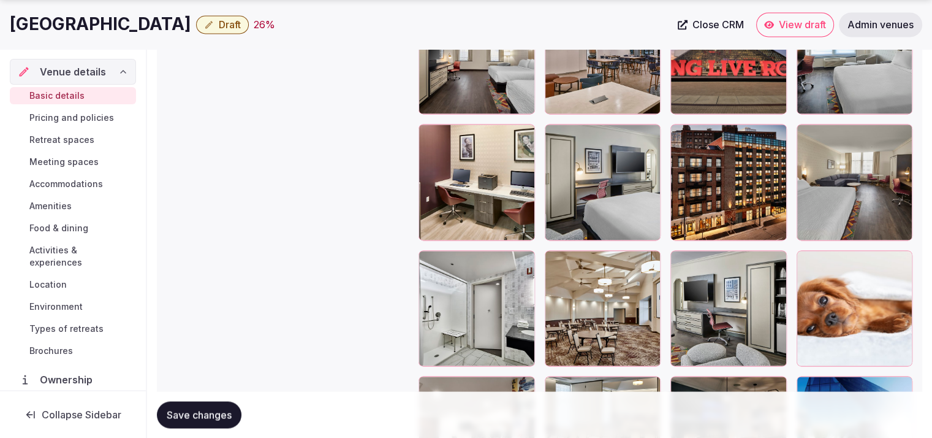
click at [326, 14] on div "Hotel Indigo [GEOGRAPHIC_DATA] Draft 26 %" at bounding box center [340, 24] width 661 height 24
click at [241, 24] on span "Draft" at bounding box center [230, 24] width 22 height 12
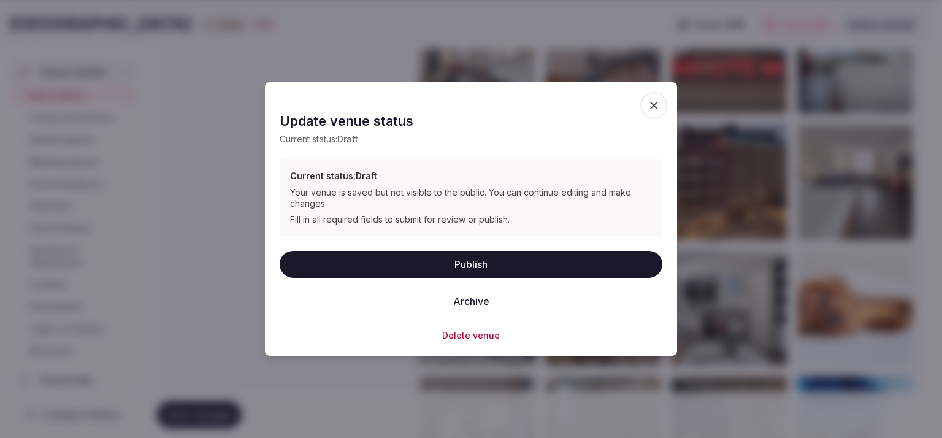
click at [494, 272] on button "Publish" at bounding box center [471, 263] width 383 height 27
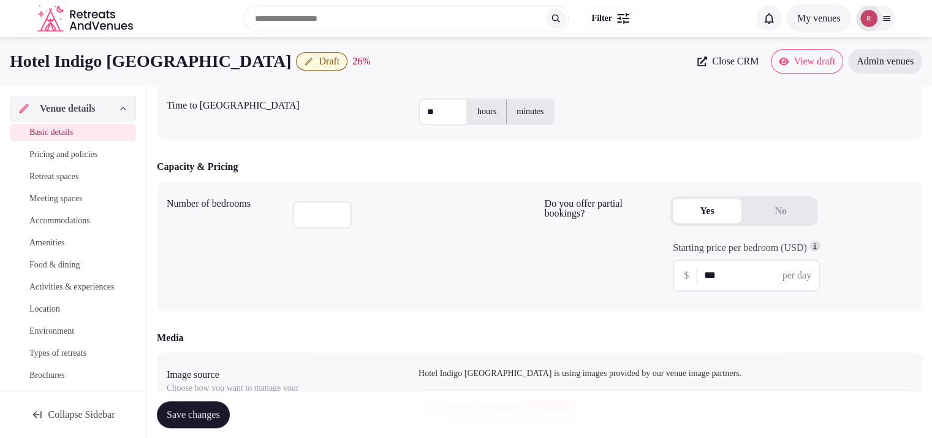
scroll to position [619, 0]
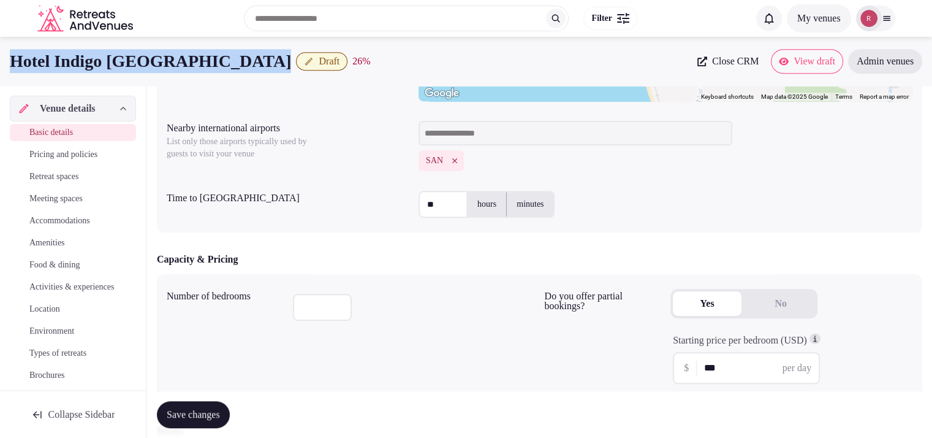
drag, startPoint x: 267, startPoint y: 56, endPoint x: 0, endPoint y: 50, distance: 267.4
click at [0, 50] on div "Hotel Indigo San Diego Del Mar Draft 26 % Close CRM View draft Admin venues" at bounding box center [466, 61] width 932 height 25
copy h1 "Hotel Indigo San Diego Del Mar"
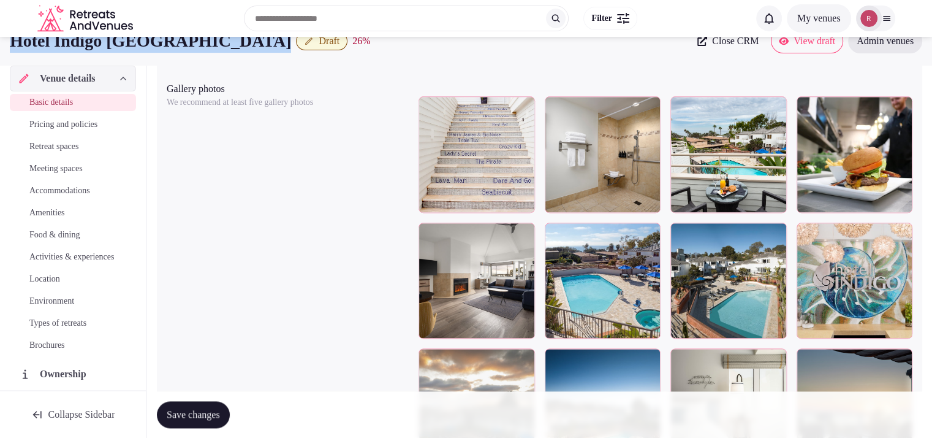
scroll to position [1284, 0]
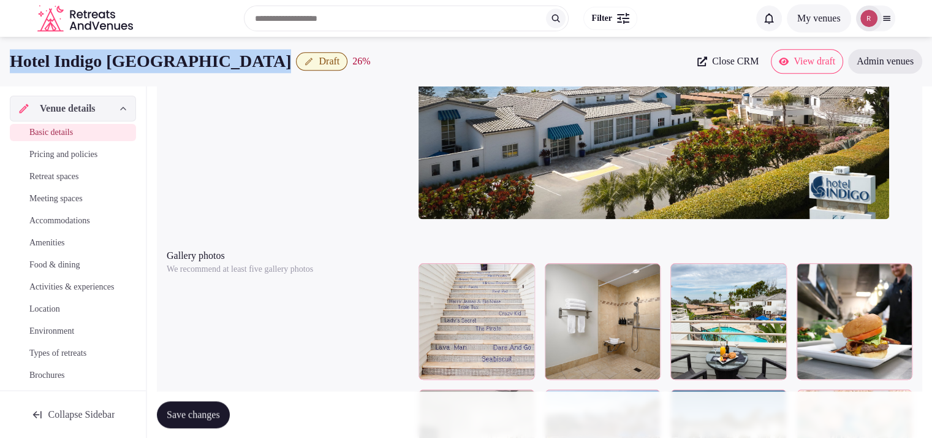
click at [319, 64] on span "Draft" at bounding box center [329, 61] width 21 height 12
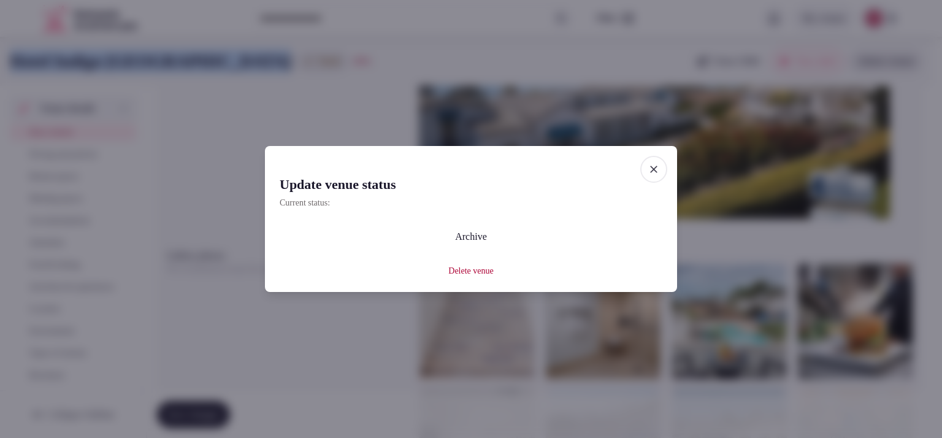
click at [652, 170] on icon "button" at bounding box center [653, 169] width 7 height 7
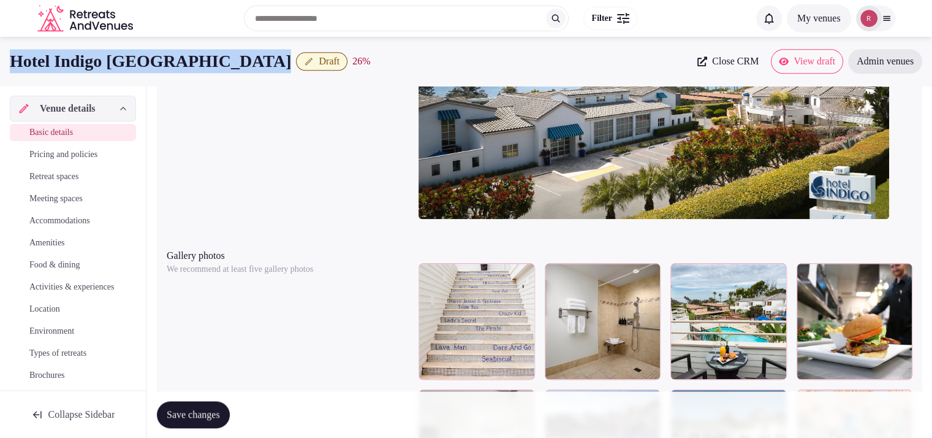
click at [296, 61] on button "Draft" at bounding box center [321, 61] width 51 height 18
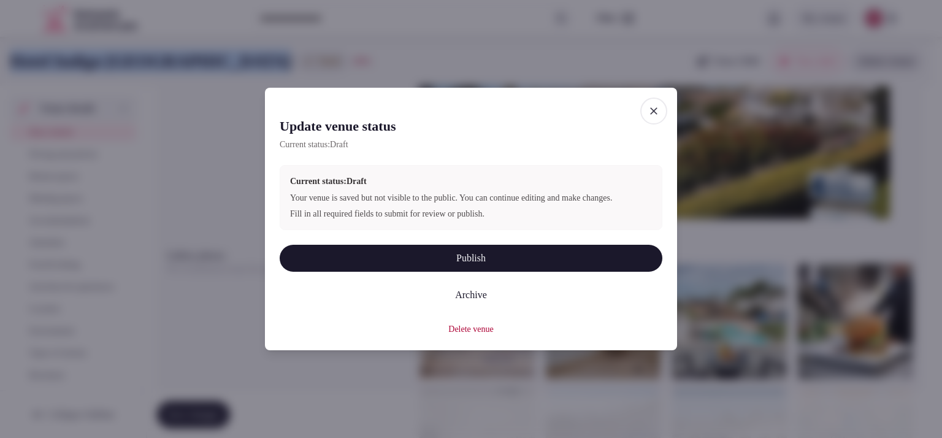
click at [396, 261] on button "Publish" at bounding box center [471, 258] width 383 height 27
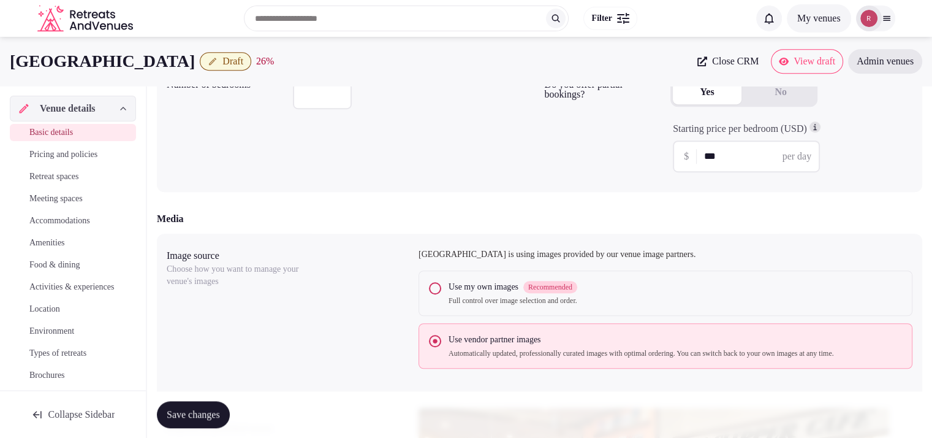
scroll to position [983, 0]
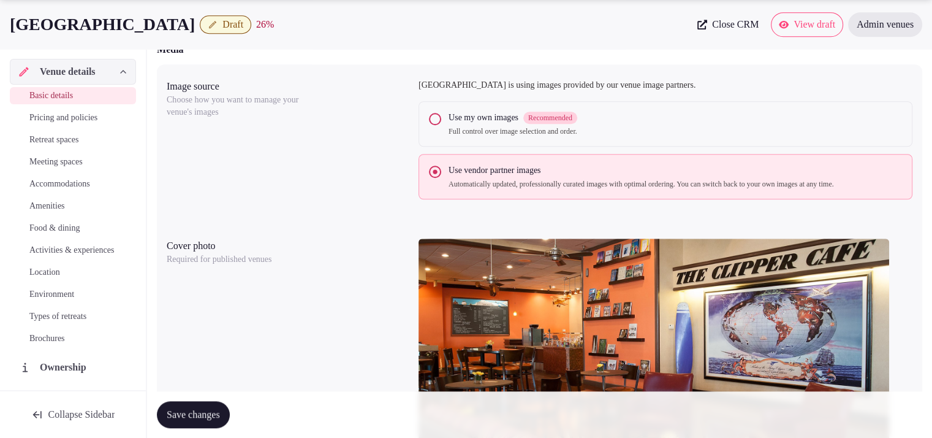
click at [433, 122] on button "Use my own images Recommended Full control over image selection and order." at bounding box center [435, 119] width 12 height 12
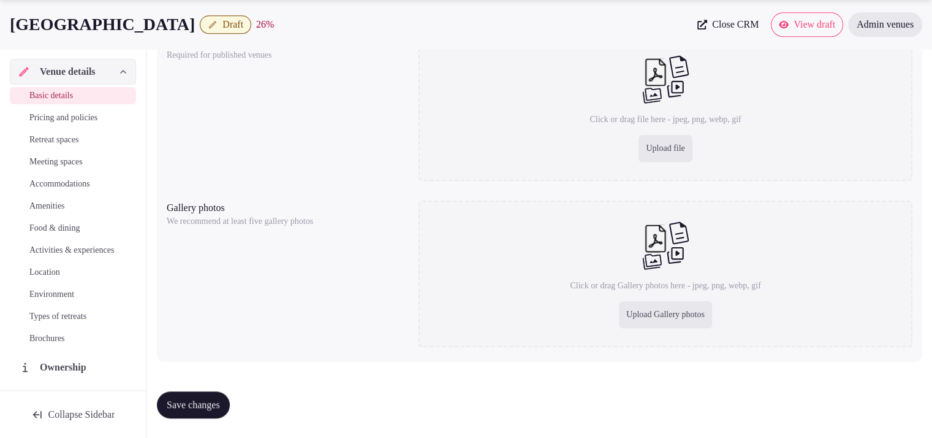
scroll to position [883, 0]
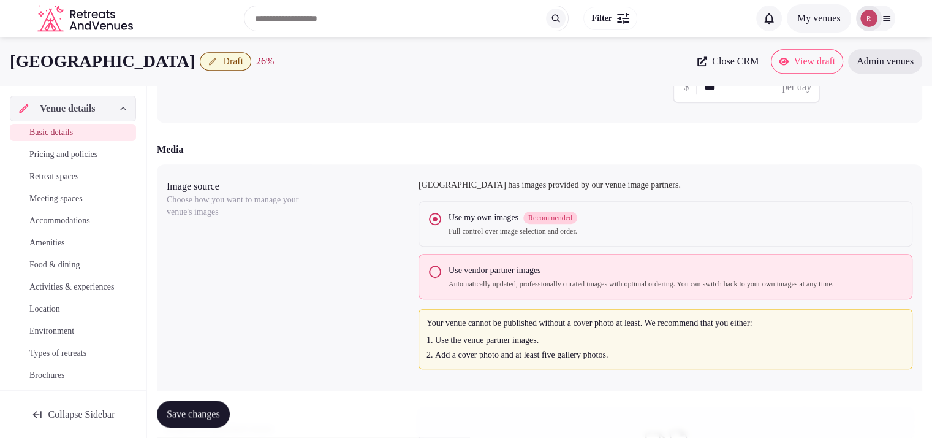
click at [439, 273] on button "Use vendor partner images Automatically updated, professionally curated images …" at bounding box center [435, 271] width 12 height 12
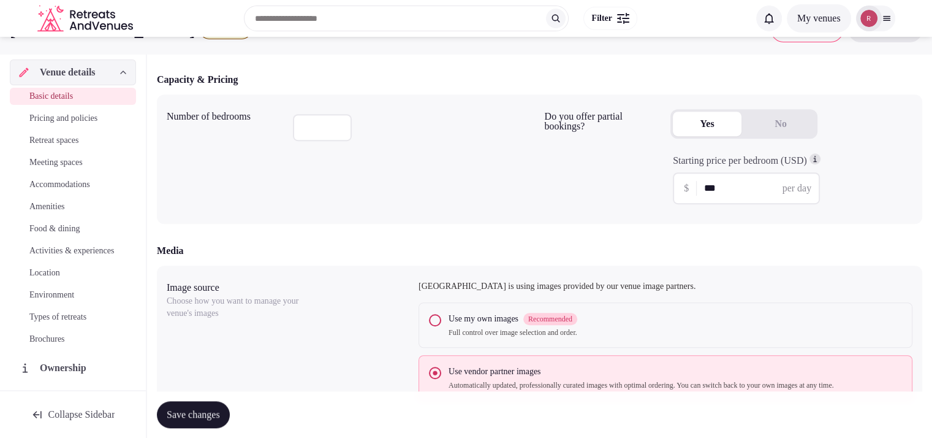
scroll to position [765, 0]
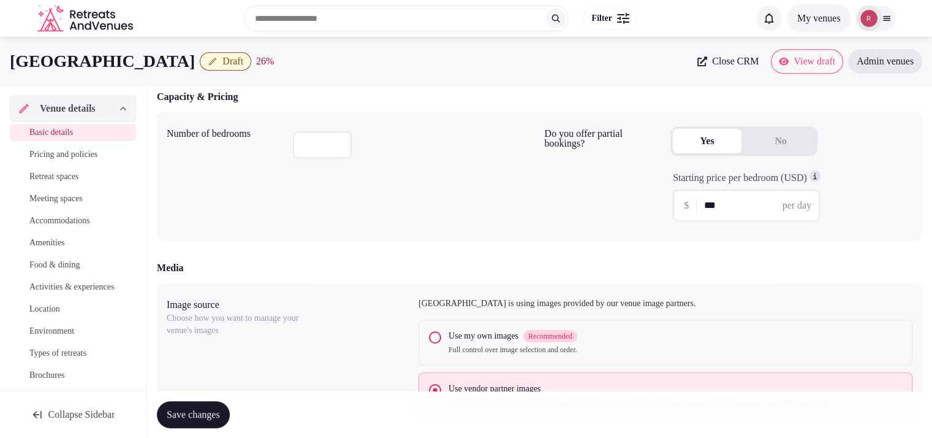
click at [432, 331] on button "Use my own images Recommended Full control over image selection and order." at bounding box center [435, 337] width 12 height 12
drag, startPoint x: 155, startPoint y: 62, endPoint x: 7, endPoint y: 62, distance: 147.8
click at [7, 62] on div "Airtel Plaza Hotel Draft 26 % Close CRM View draft Admin venues" at bounding box center [466, 61] width 932 height 25
copy h1 "Airtel Plaza Hotel"
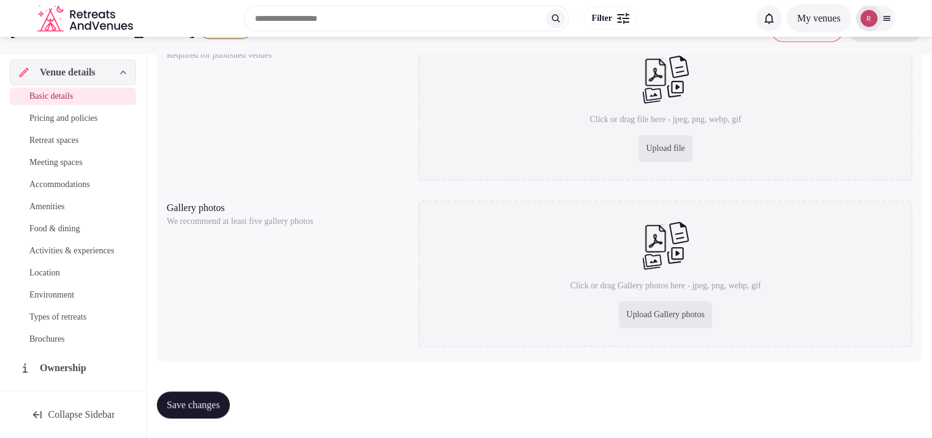
scroll to position [883, 0]
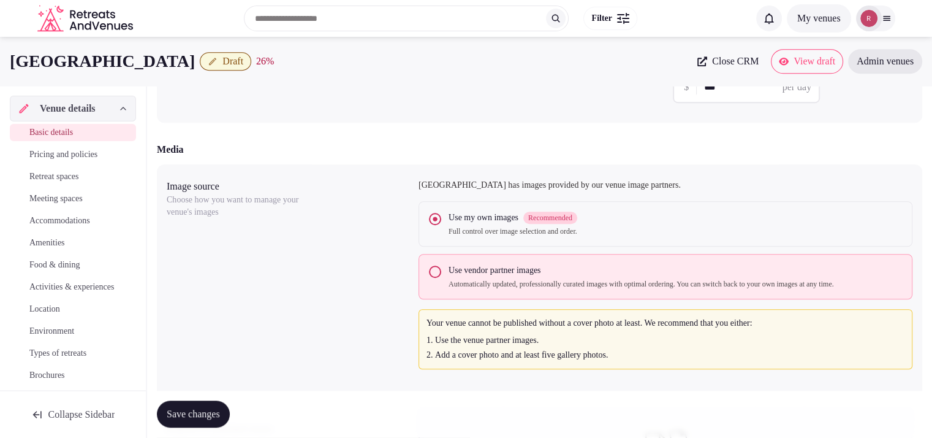
click at [213, 407] on button "Save changes" at bounding box center [193, 414] width 73 height 27
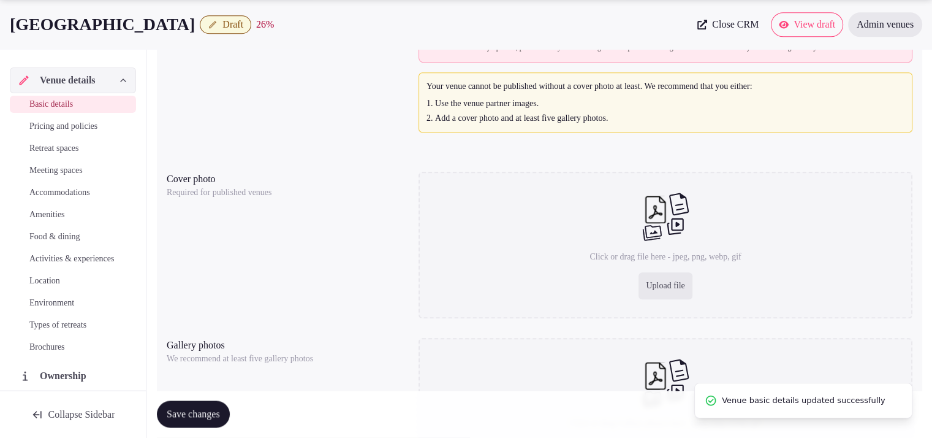
scroll to position [1148, 0]
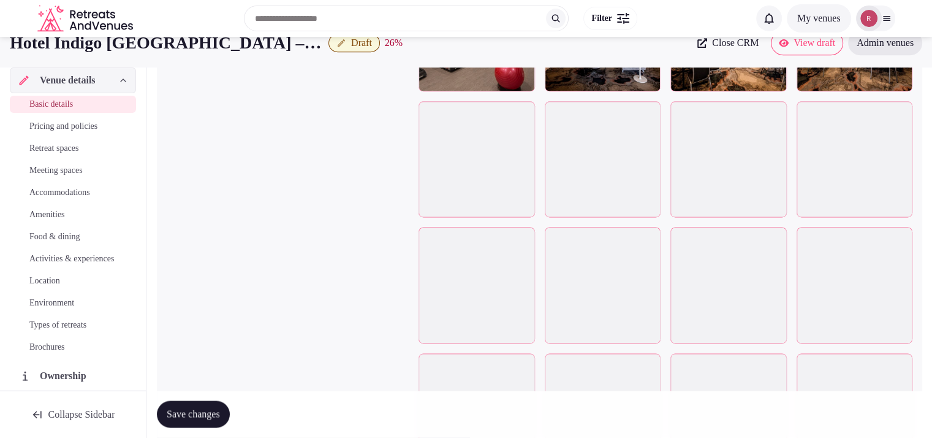
scroll to position [1189, 0]
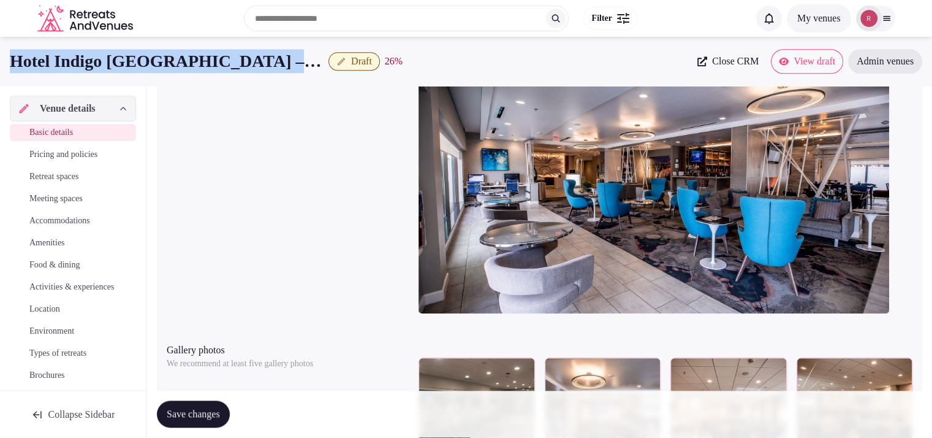
drag, startPoint x: 292, startPoint y: 68, endPoint x: 2, endPoint y: 48, distance: 290.7
click at [2, 48] on div "Hotel [PERSON_NAME][GEOGRAPHIC_DATA] – [GEOGRAPHIC_DATA] Draft 26 % Close CRM V…" at bounding box center [466, 61] width 932 height 49
copy h1 "Hotel Indigo [GEOGRAPHIC_DATA] – [GEOGRAPHIC_DATA]"
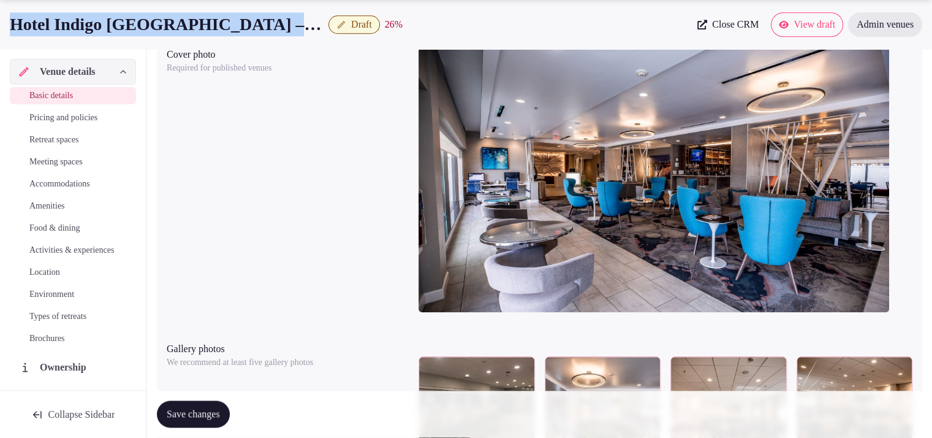
scroll to position [2040, 0]
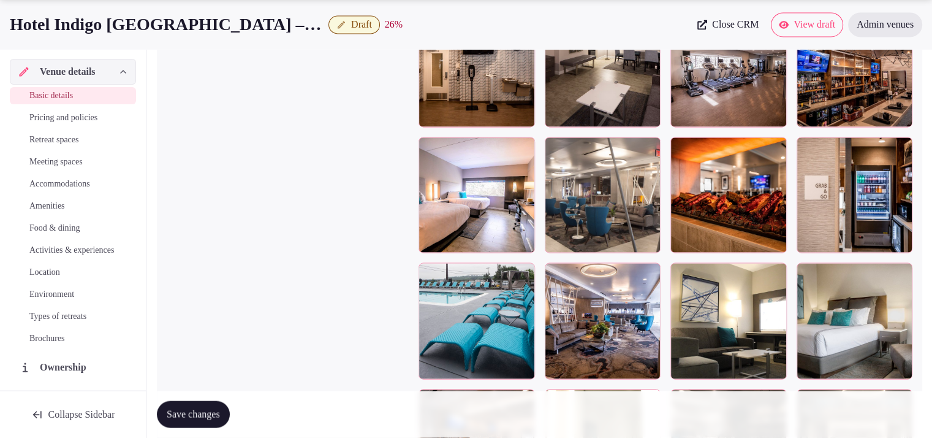
click at [257, 104] on div "Gallery photos We recommend at least five gallery photos To pick up a draggable…" at bounding box center [540, 124] width 746 height 1275
drag, startPoint x: 330, startPoint y: 117, endPoint x: 336, endPoint y: 110, distance: 9.2
click at [330, 116] on div "Gallery photos We recommend at least five gallery photos To pick up a draggable…" at bounding box center [540, 124] width 746 height 1275
click at [351, 19] on span "Draft" at bounding box center [361, 24] width 21 height 12
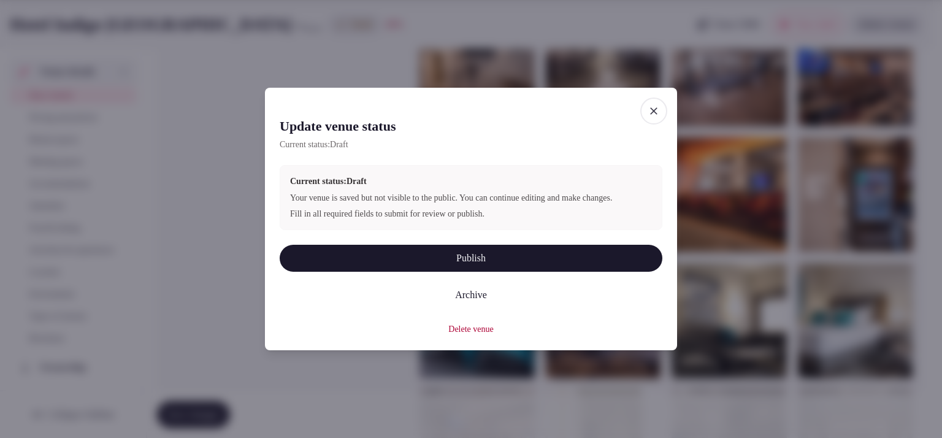
click at [398, 261] on button "Publish" at bounding box center [471, 258] width 383 height 27
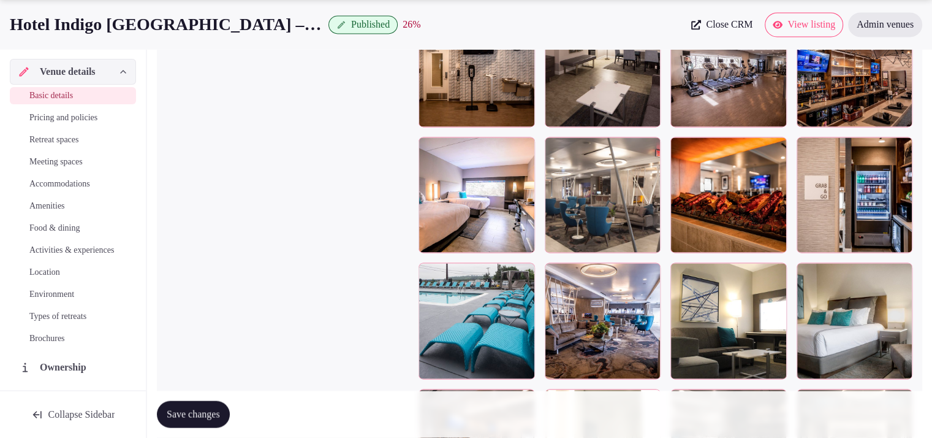
scroll to position [2459, 0]
